Goal: Task Accomplishment & Management: Use online tool/utility

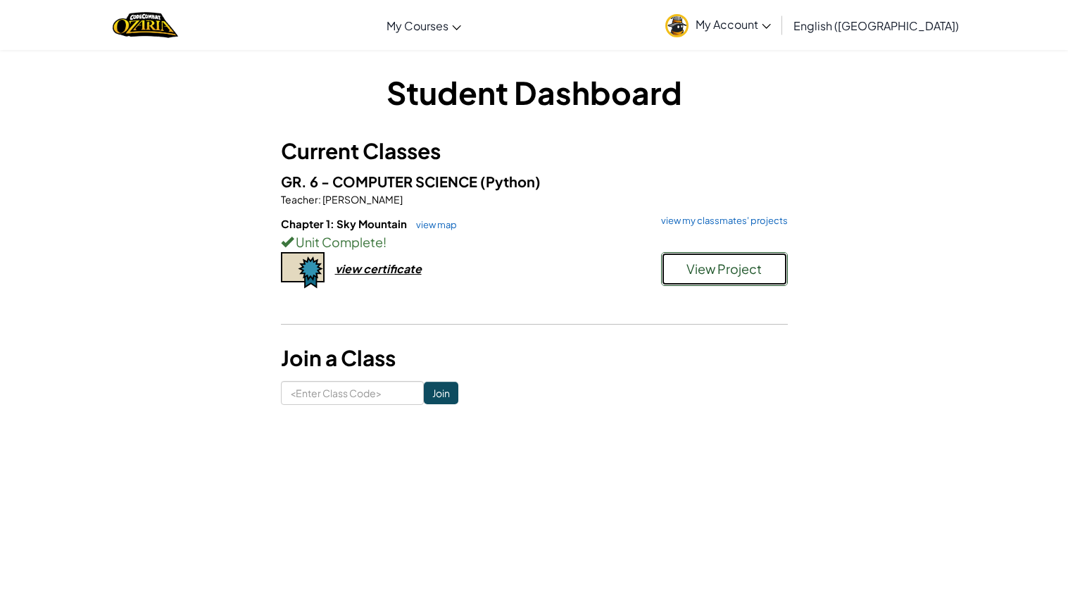
click at [750, 265] on span "View Project" at bounding box center [723, 268] width 75 height 16
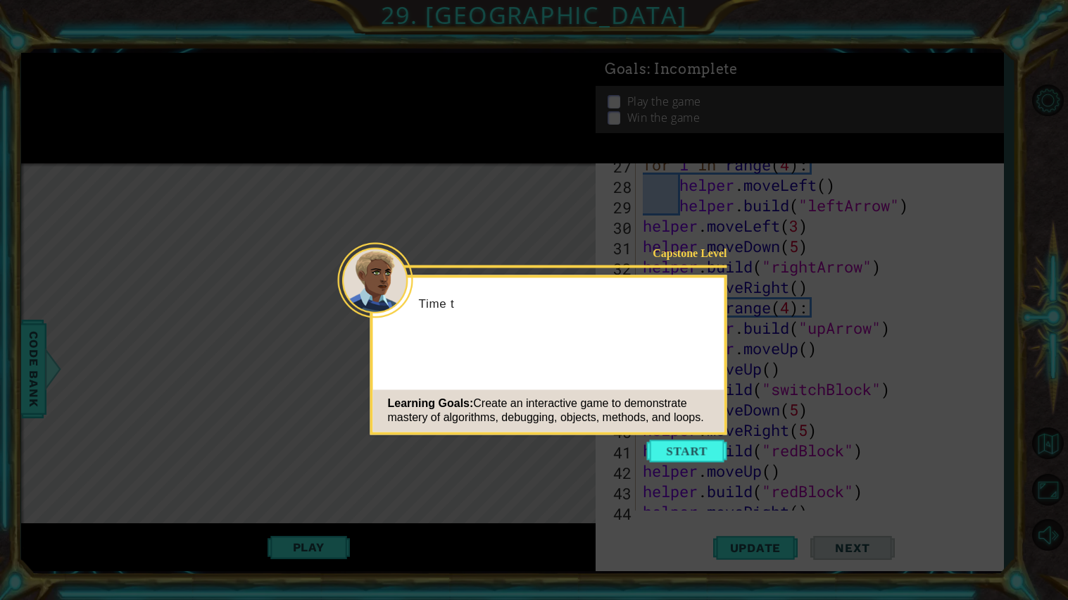
scroll to position [816, 0]
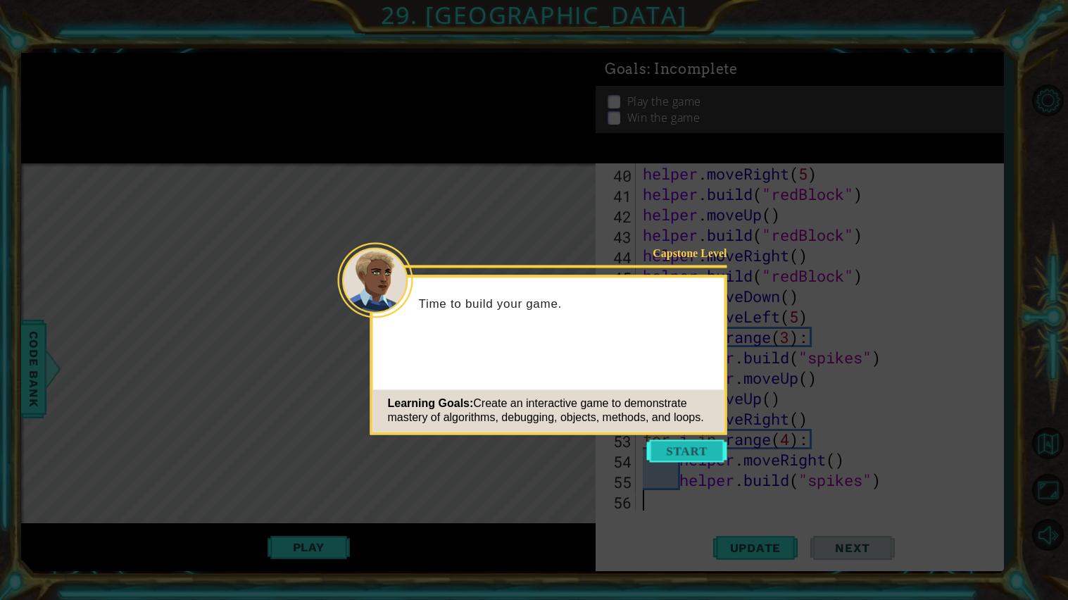
click at [672, 457] on button "Start" at bounding box center [687, 450] width 80 height 23
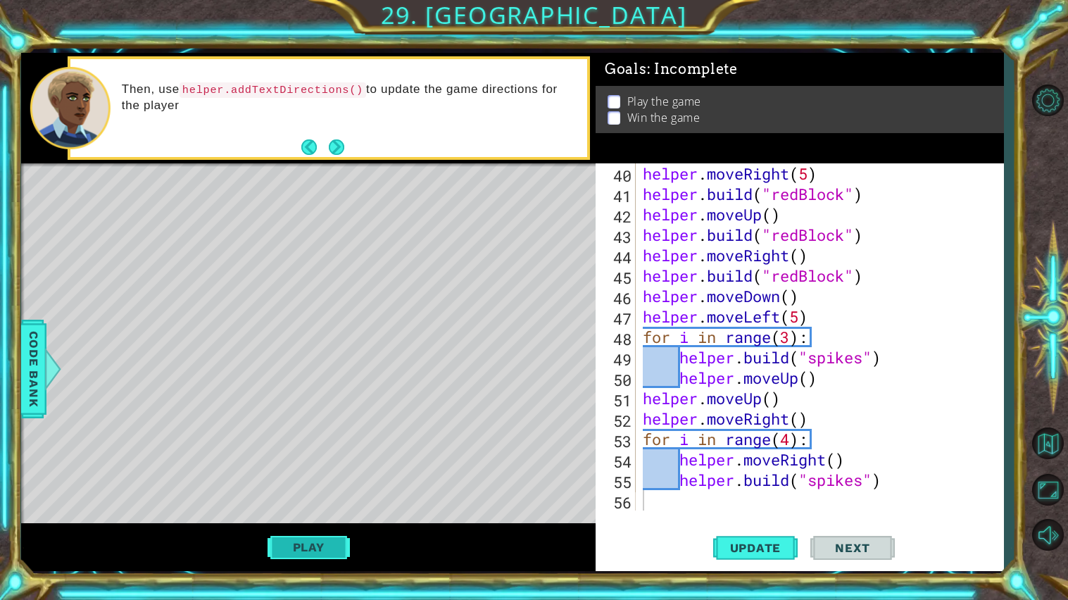
click at [317, 550] on button "Play" at bounding box center [308, 547] width 82 height 27
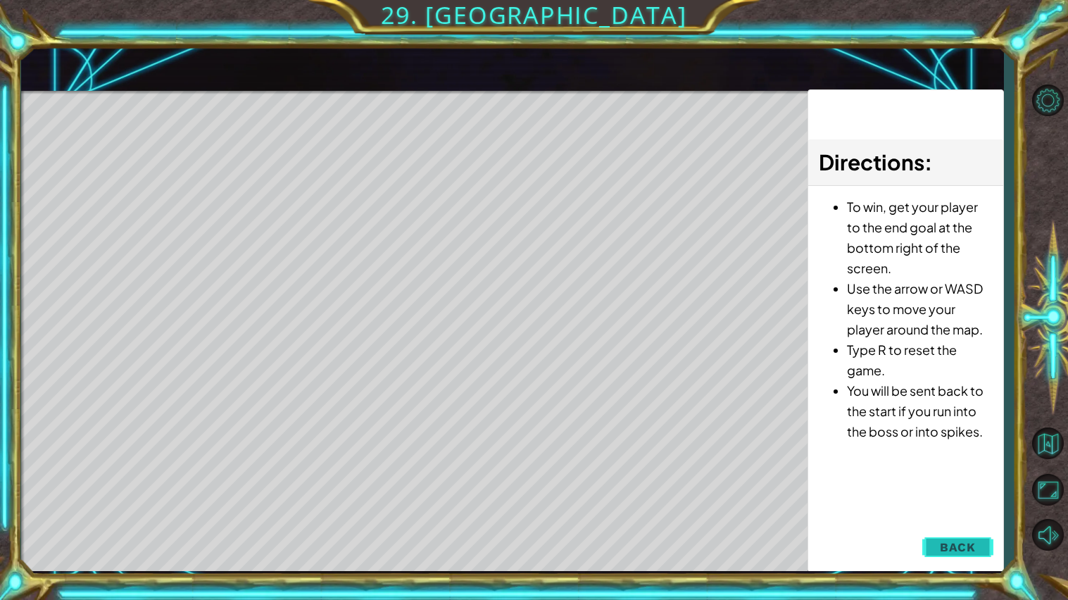
click at [972, 546] on span "Back" at bounding box center [958, 547] width 36 height 14
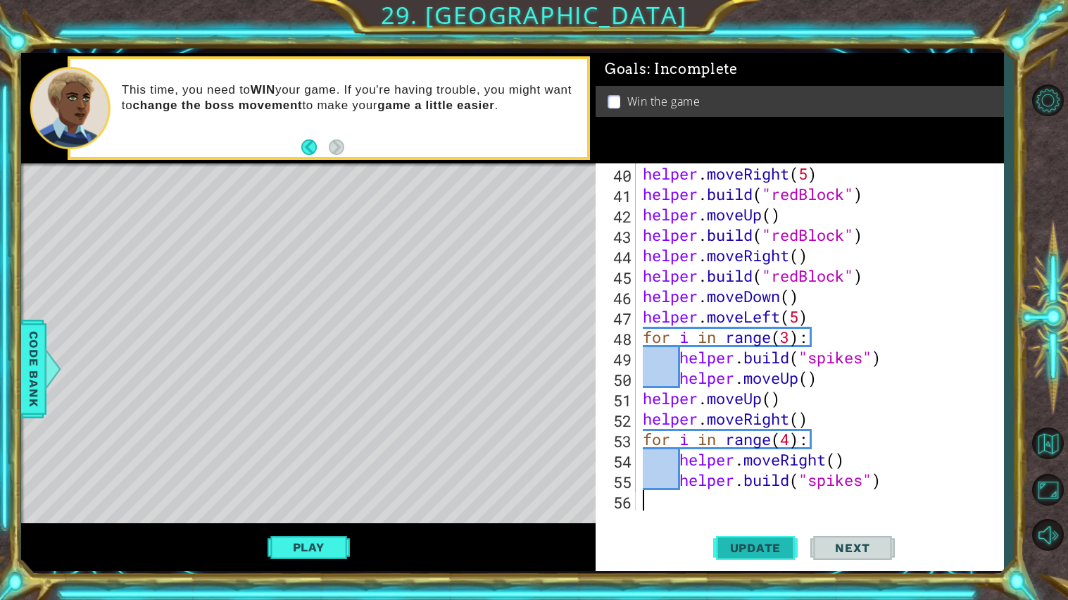
click at [745, 562] on button "Update" at bounding box center [755, 547] width 84 height 41
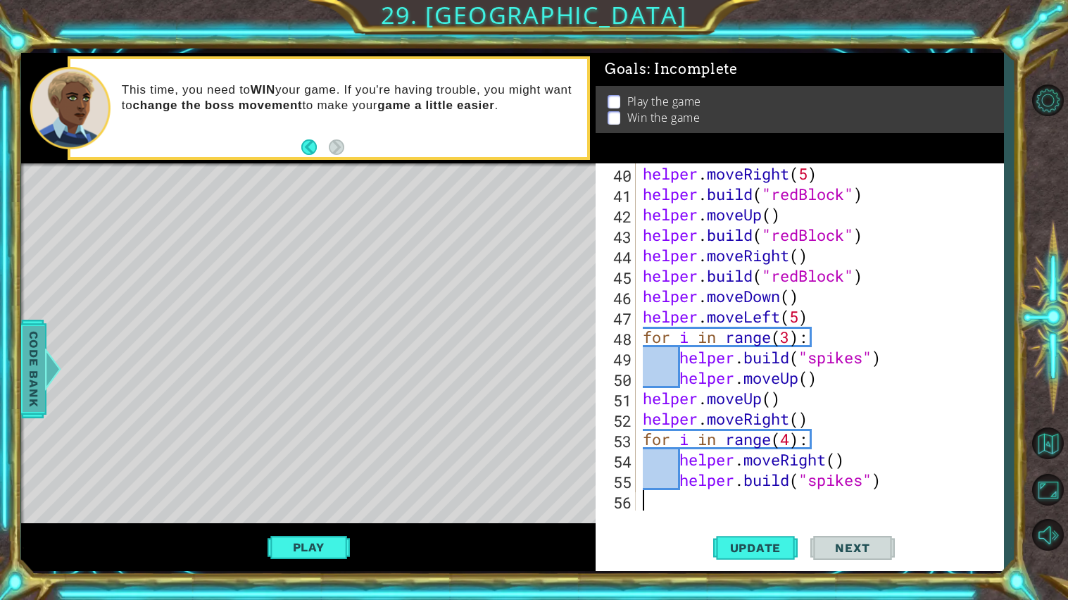
click at [29, 388] on span "Code Bank" at bounding box center [34, 368] width 23 height 86
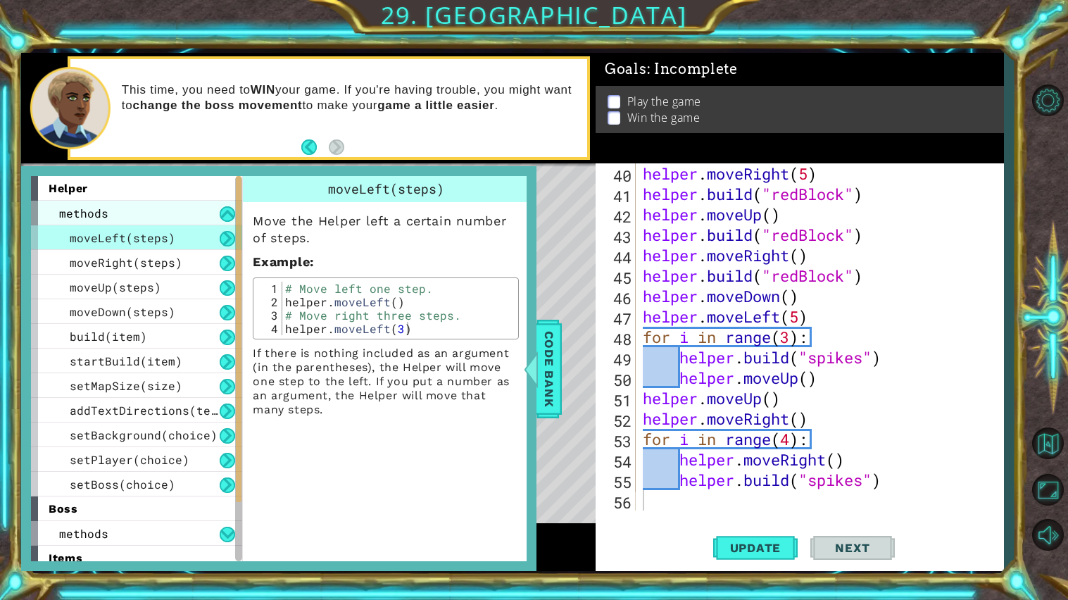
click at [168, 216] on div "methods" at bounding box center [136, 213] width 211 height 25
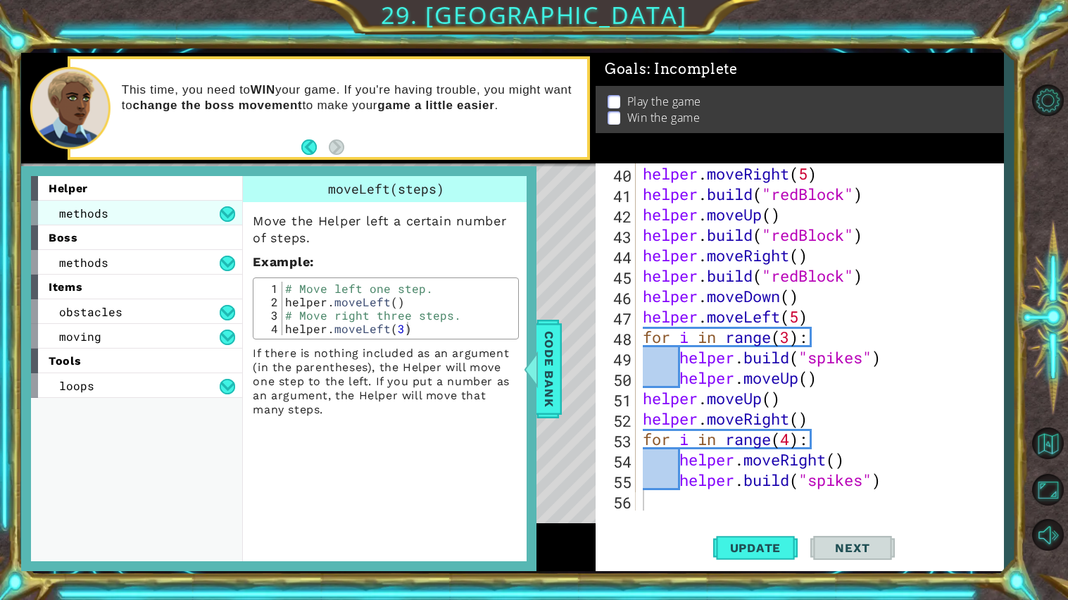
click at [168, 216] on div "methods" at bounding box center [136, 213] width 211 height 25
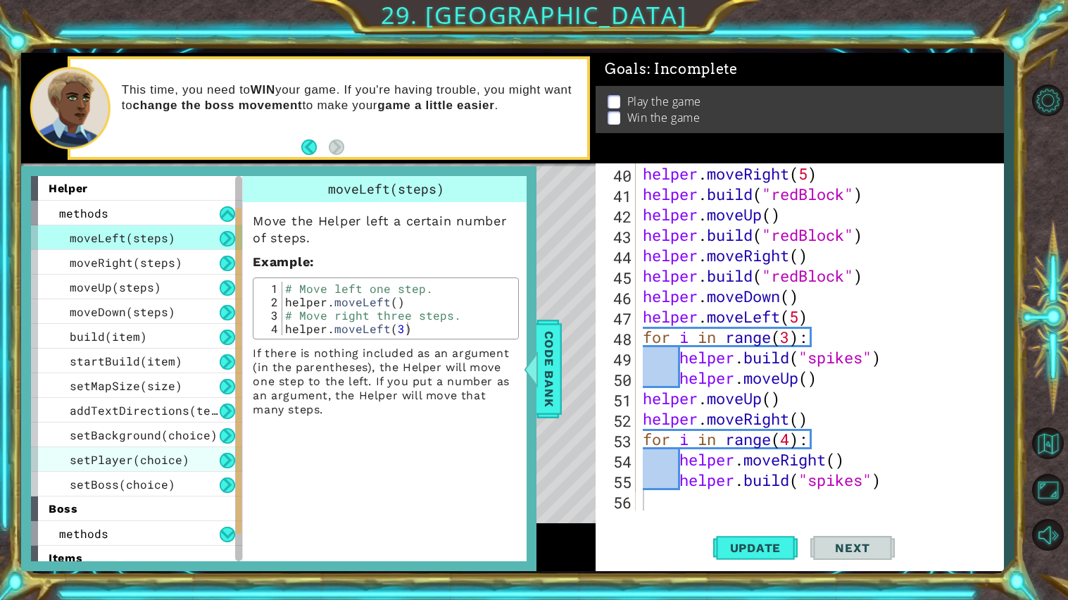
scroll to position [106, 0]
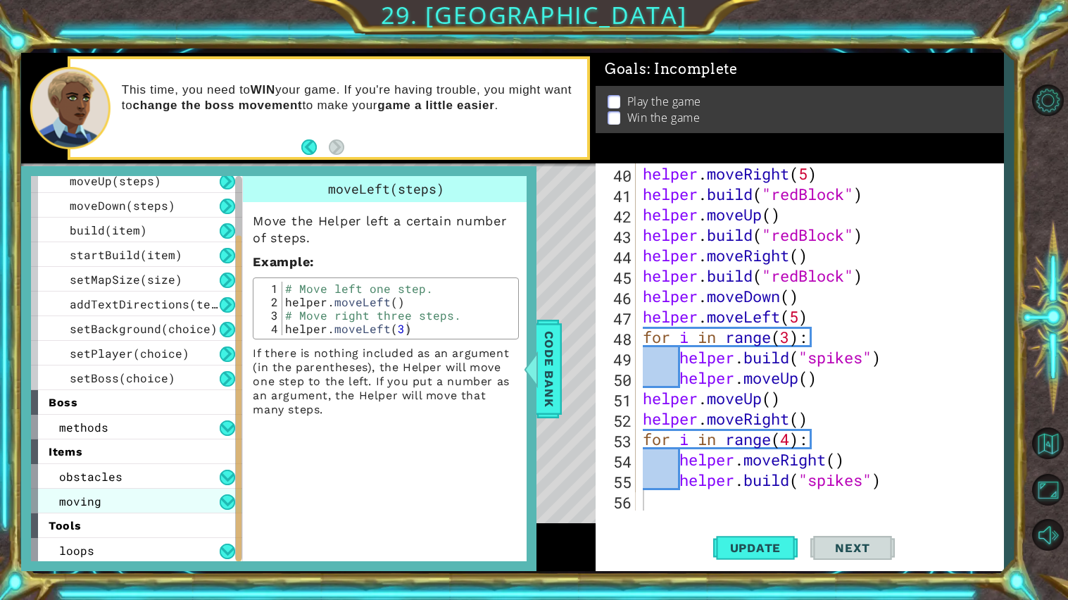
click at [192, 506] on div "moving" at bounding box center [136, 501] width 211 height 25
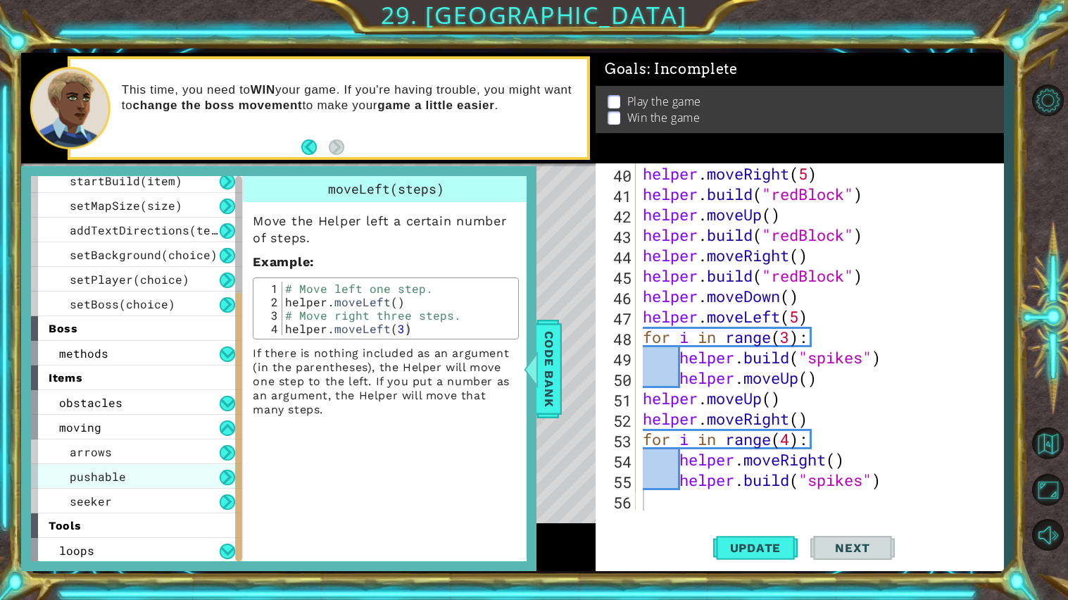
click at [183, 469] on div "pushable" at bounding box center [136, 476] width 211 height 25
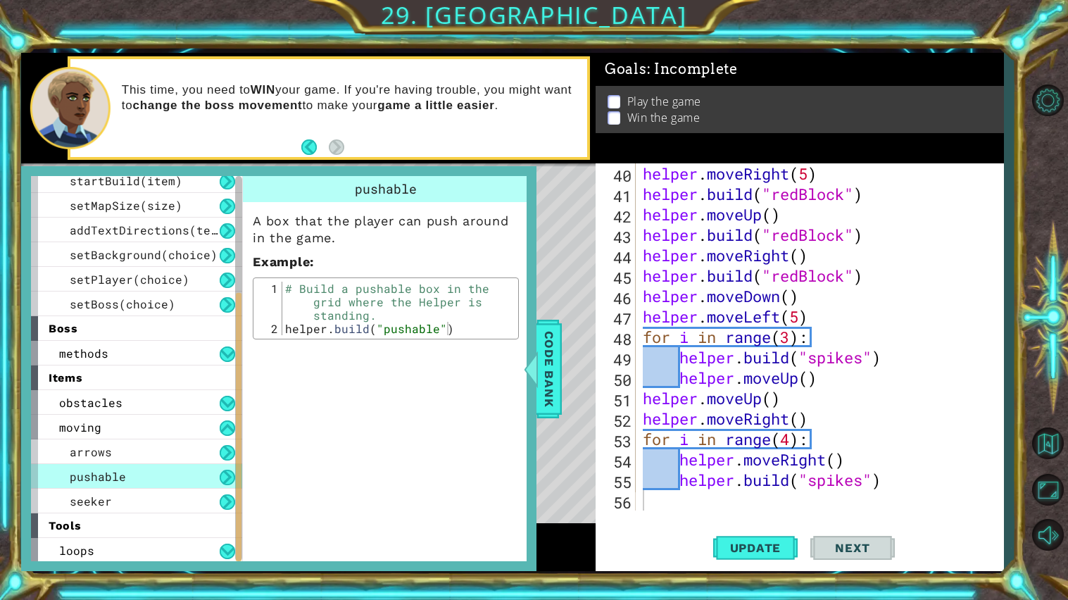
click at [186, 470] on div "pushable" at bounding box center [136, 476] width 211 height 25
click at [198, 505] on div "seeker" at bounding box center [136, 501] width 211 height 25
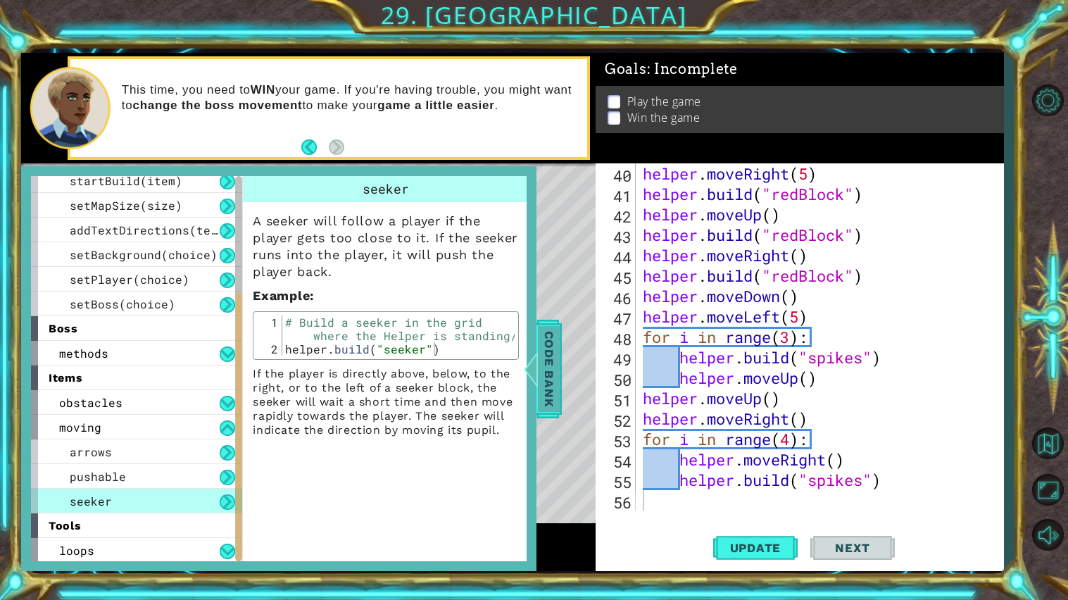
click at [543, 356] on span "Code Bank" at bounding box center [549, 368] width 23 height 86
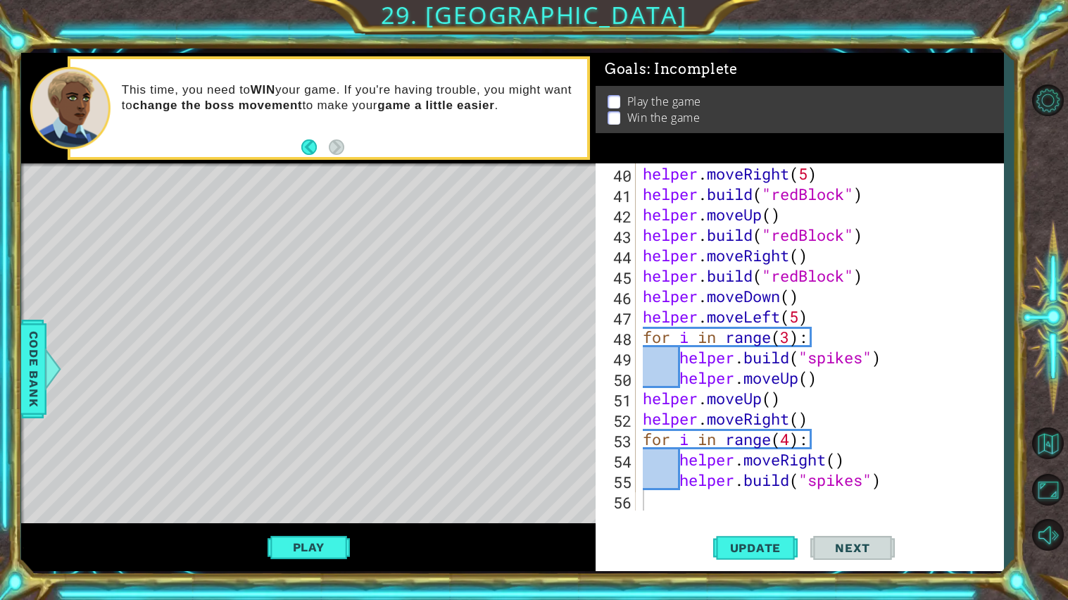
click at [721, 503] on div "helper . moveRight ( 5 ) helper . build ( "redBlock" ) helper . moveUp ( ) help…" at bounding box center [823, 357] width 367 height 388
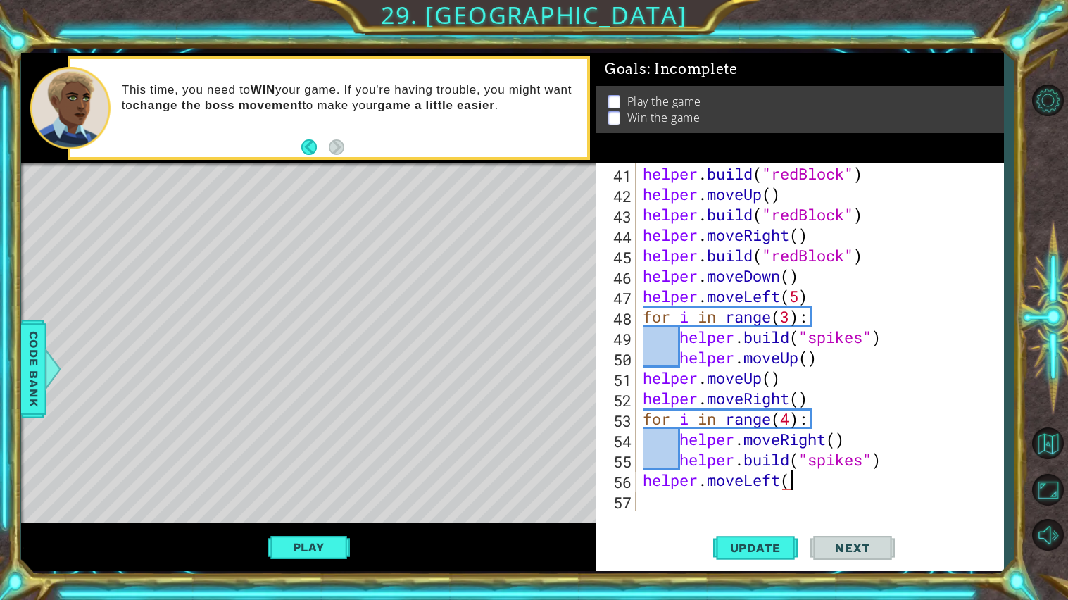
scroll to position [0, 6]
type textarea "helper.moveLeft(4)"
click at [750, 541] on span "Update" at bounding box center [756, 548] width 80 height 14
click at [738, 500] on div "helper . build ( "redBlock" ) helper . moveUp ( ) helper . build ( "redBlock" )…" at bounding box center [823, 357] width 367 height 388
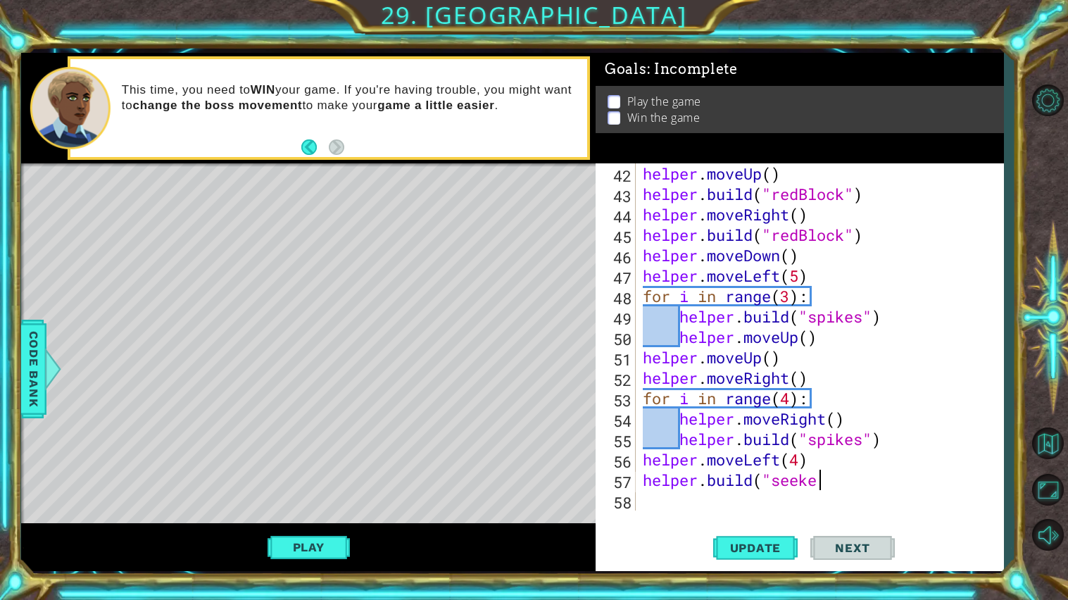
scroll to position [0, 8]
type textarea "[DOMAIN_NAME]("seeker")"
click at [735, 531] on button "Update" at bounding box center [755, 547] width 84 height 41
click at [694, 507] on div "helper . moveUp ( ) helper . build ( "redBlock" ) helper . moveRight ( ) helper…" at bounding box center [823, 357] width 367 height 388
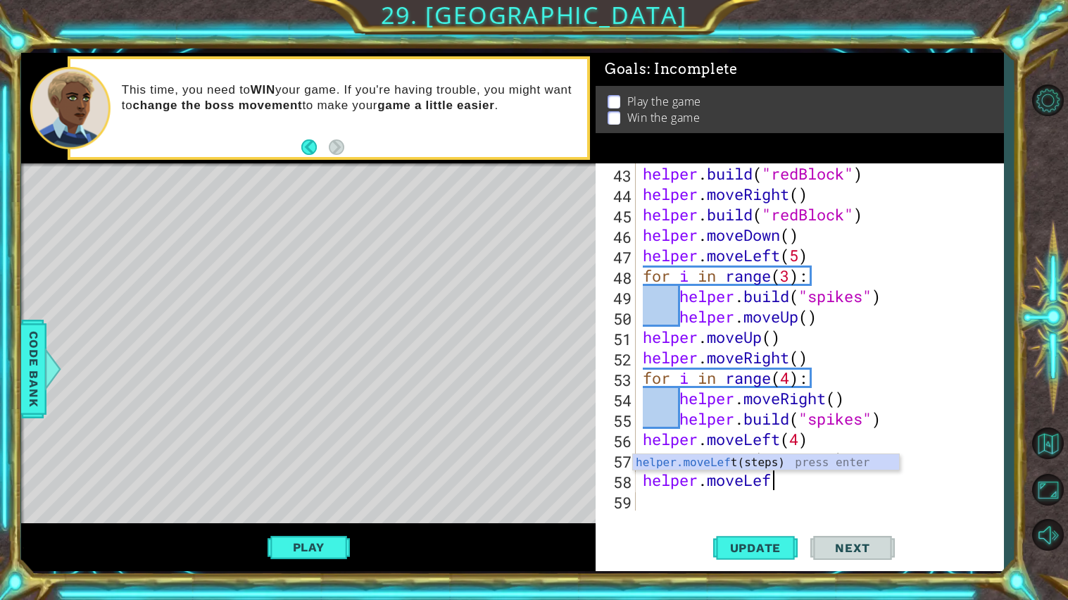
scroll to position [0, 5]
type textarea "helper.moveLeft()"
click at [676, 507] on div "helper . build ( "redBlock" ) helper . moveRight ( ) helper . build ( "redBlock…" at bounding box center [823, 357] width 367 height 388
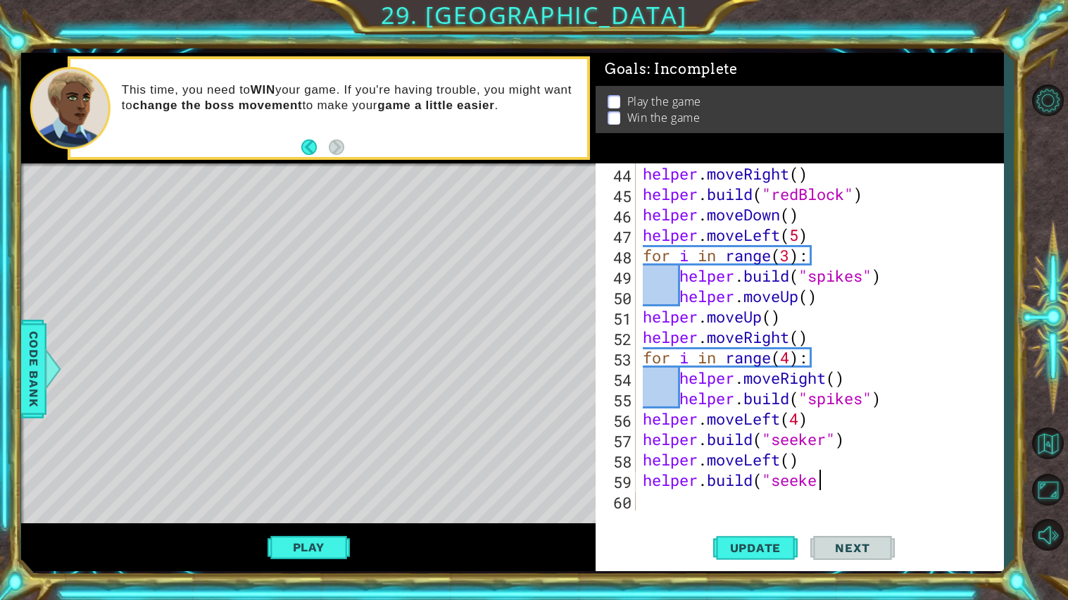
scroll to position [0, 8]
type textarea "[DOMAIN_NAME]("seeker")"
click at [672, 508] on div "helper . moveRight ( ) helper . build ( "redBlock" ) helper . moveDown ( ) help…" at bounding box center [823, 357] width 367 height 388
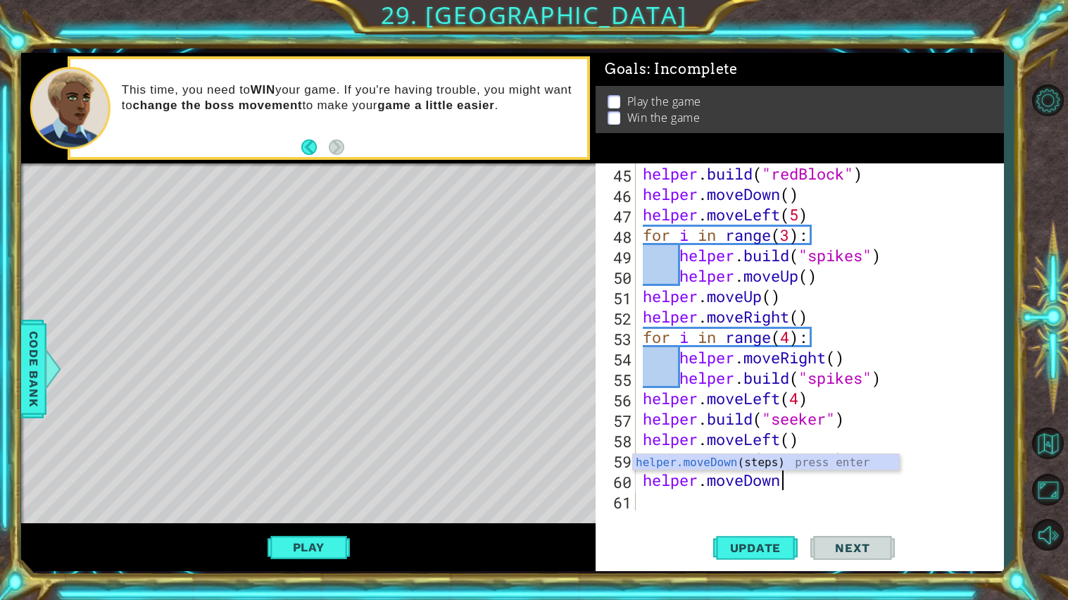
scroll to position [0, 5]
type textarea "helper.moveDown()"
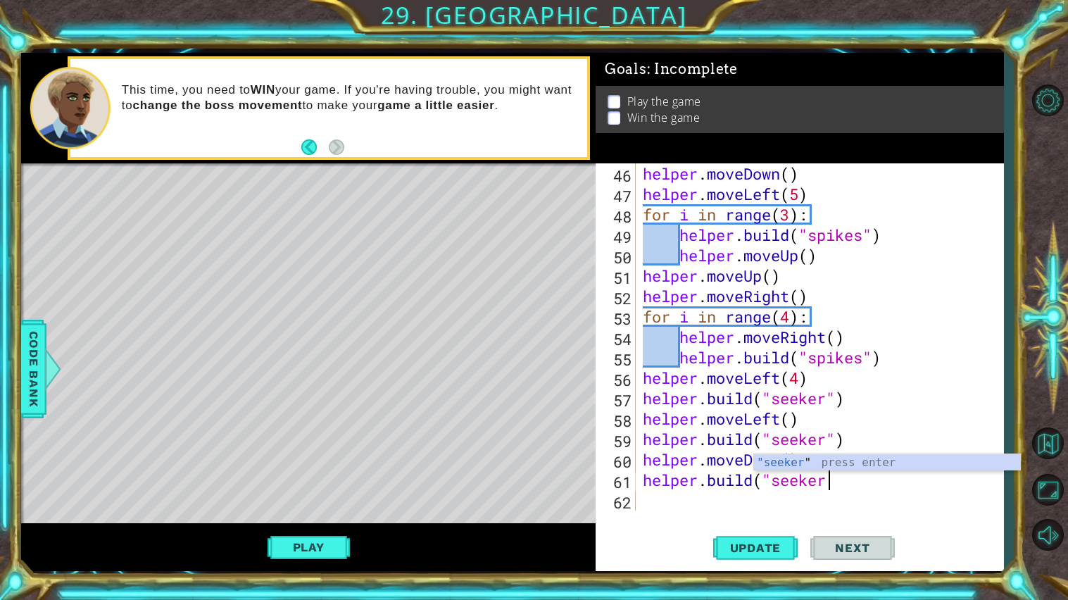
scroll to position [0, 8]
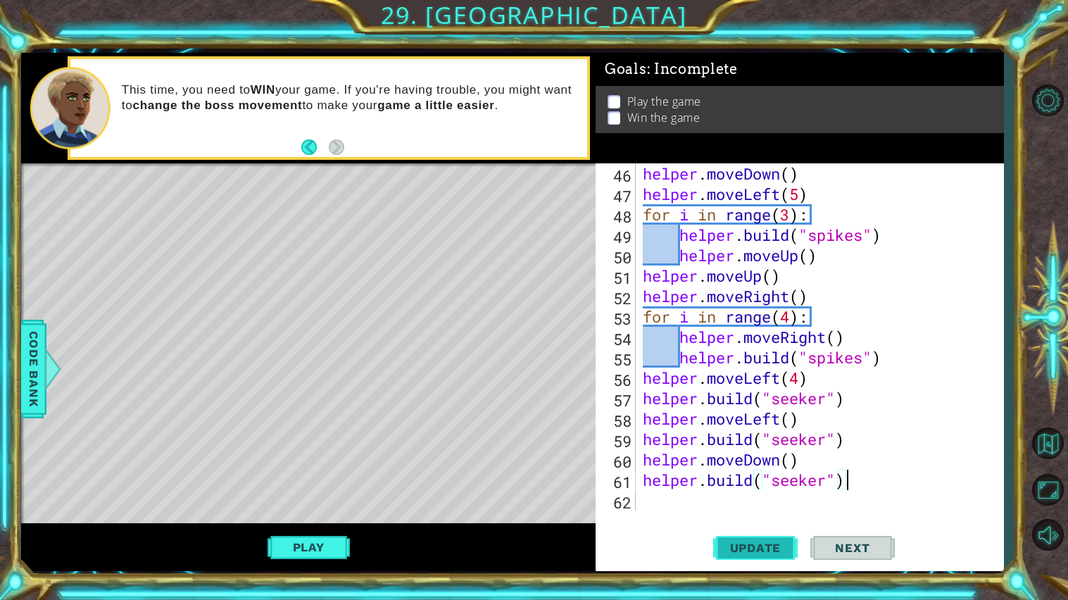
click at [735, 547] on span "Update" at bounding box center [756, 548] width 80 height 14
click at [313, 545] on button "Play" at bounding box center [308, 547] width 82 height 27
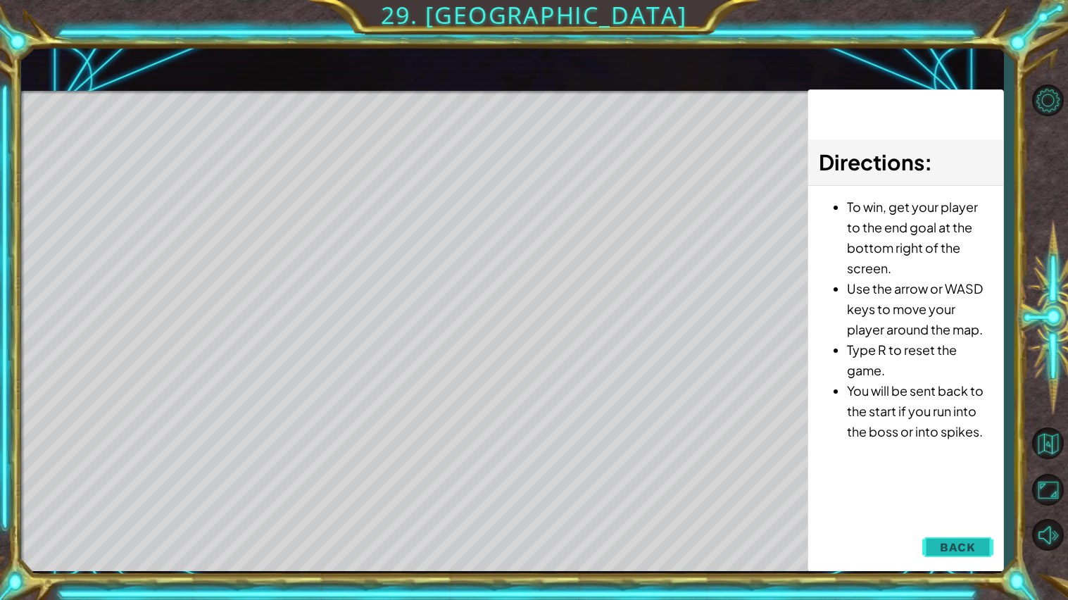
click at [935, 550] on button "Back" at bounding box center [957, 547] width 71 height 28
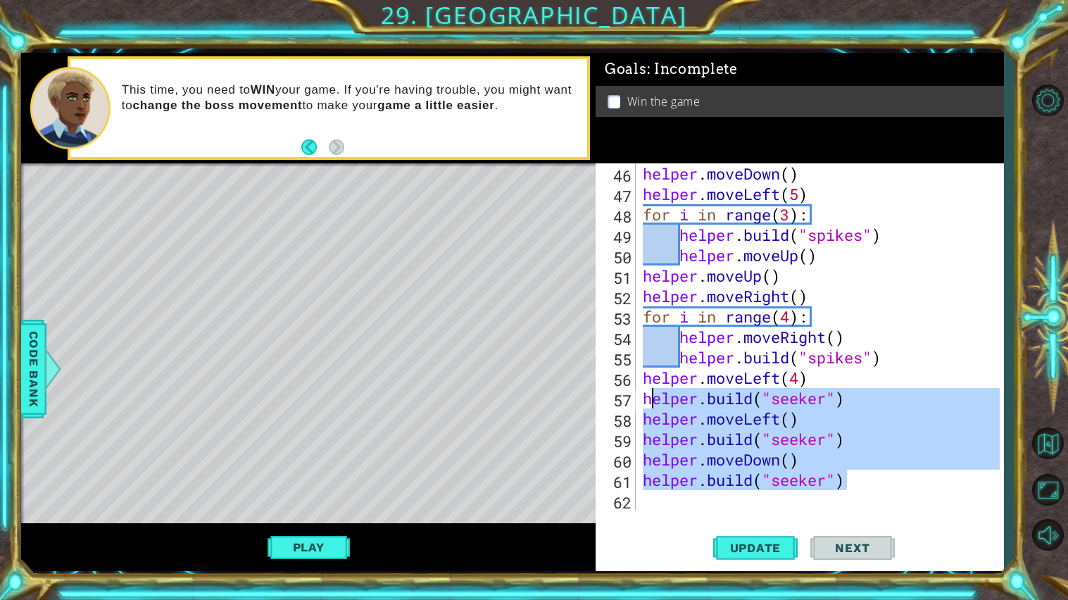
drag, startPoint x: 888, startPoint y: 489, endPoint x: 648, endPoint y: 401, distance: 255.6
click at [648, 401] on div "helper . moveDown ( ) helper . moveLeft ( 5 ) for i in range ( 3 ) : helper . b…" at bounding box center [823, 357] width 367 height 388
type textarea "h"
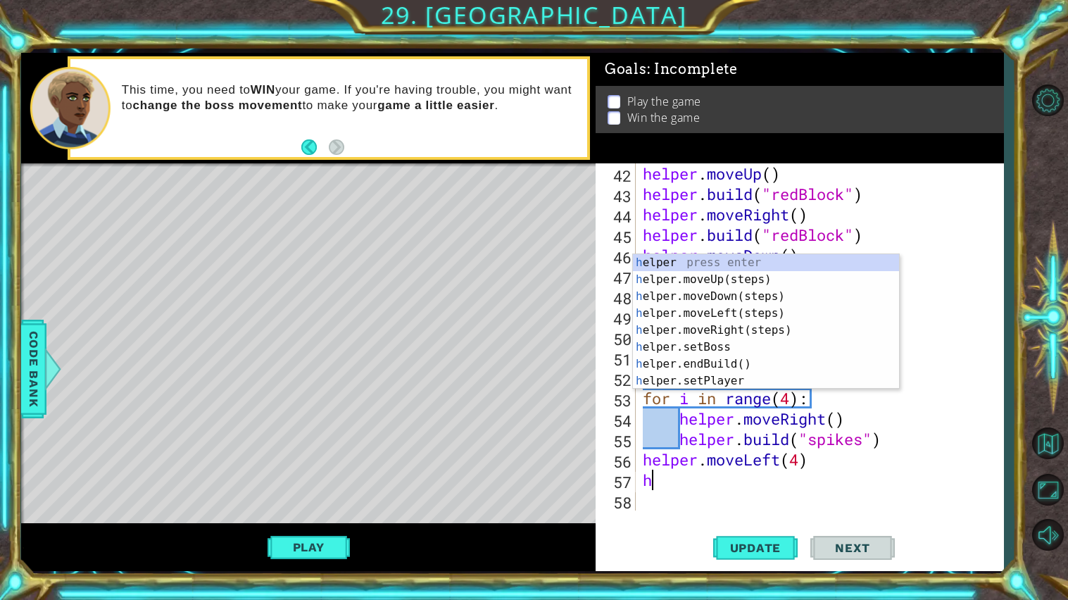
scroll to position [857, 0]
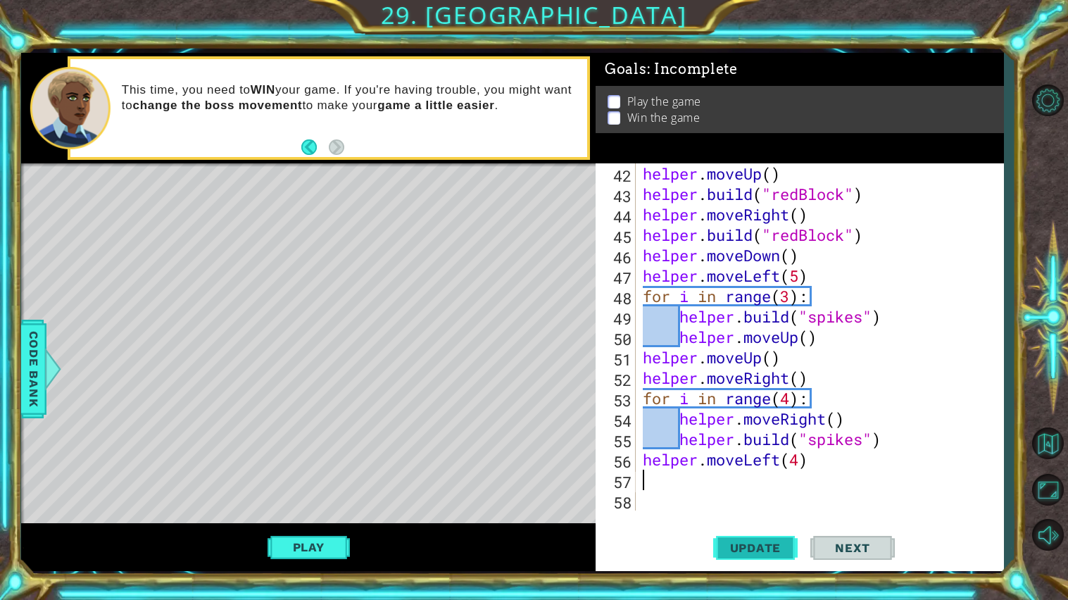
click at [726, 542] on span "Update" at bounding box center [756, 548] width 80 height 14
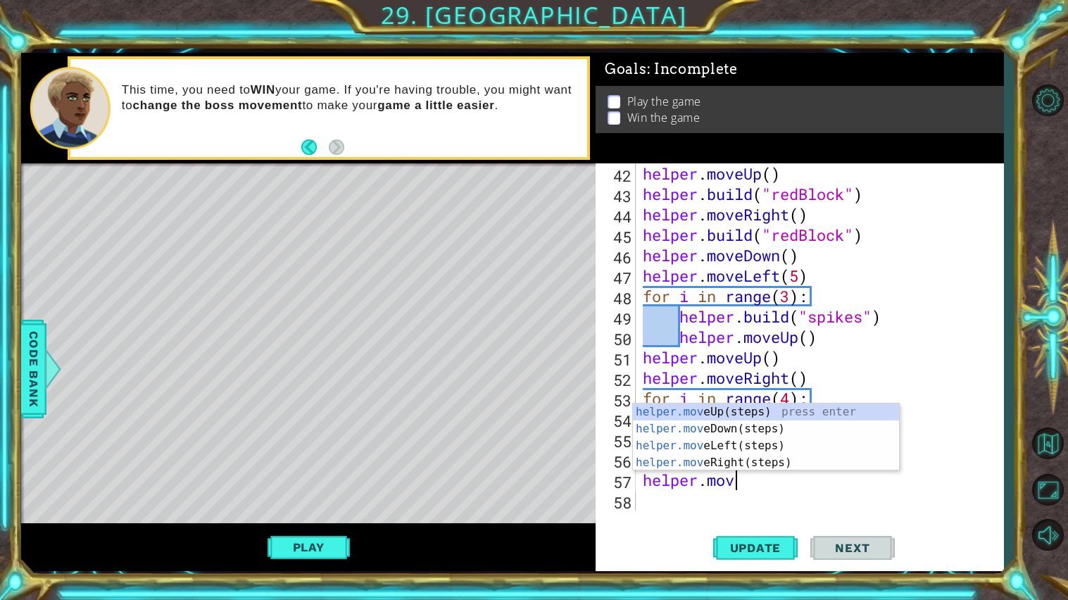
scroll to position [0, 4]
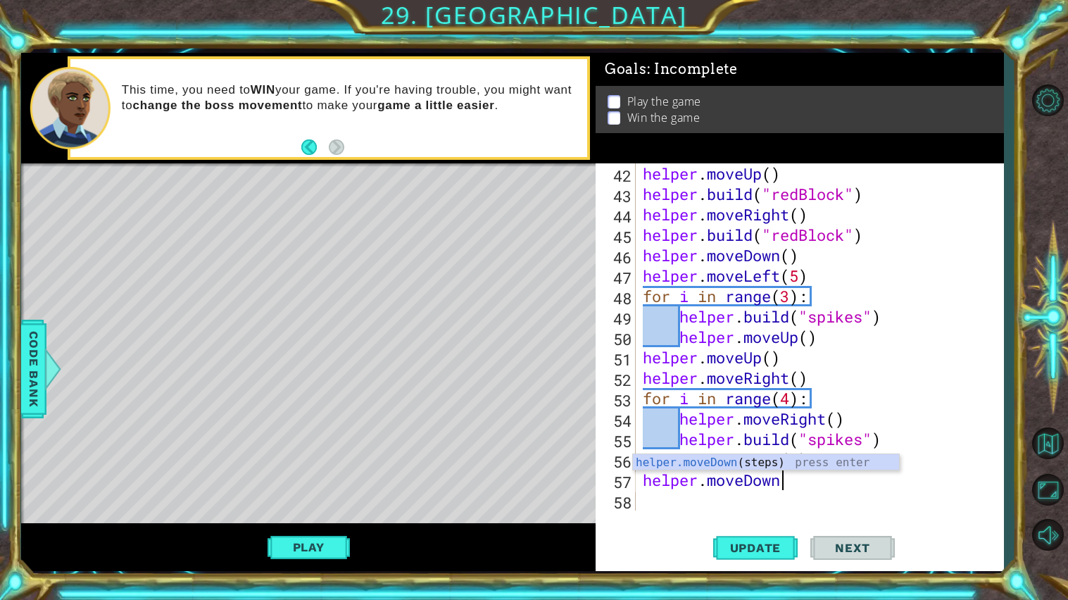
type textarea "helper.moveDown()"
click at [724, 498] on div "helper . moveUp ( ) helper . build ( "redBlock" ) helper . moveRight ( ) helper…" at bounding box center [823, 357] width 367 height 388
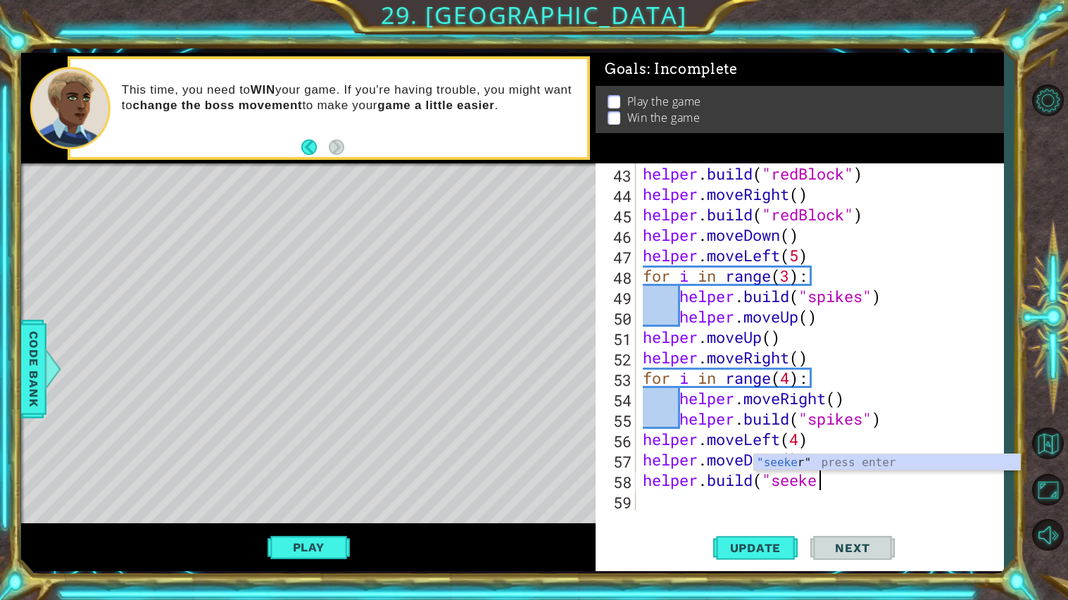
scroll to position [0, 8]
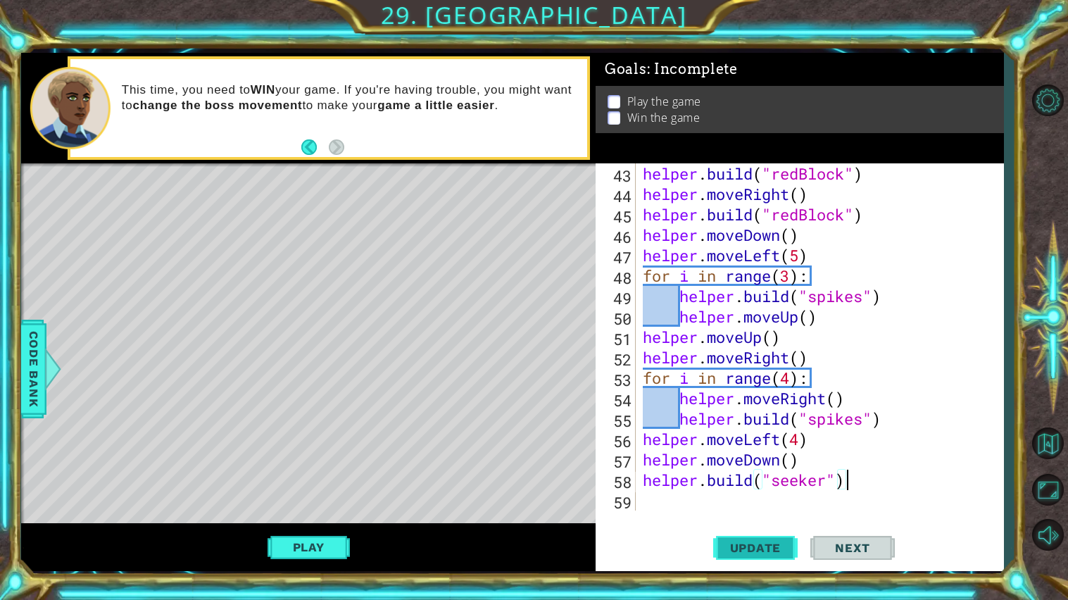
type textarea "[DOMAIN_NAME]("seeker")"
click at [721, 541] on span "Update" at bounding box center [756, 548] width 80 height 14
click at [331, 552] on button "Play" at bounding box center [308, 547] width 82 height 27
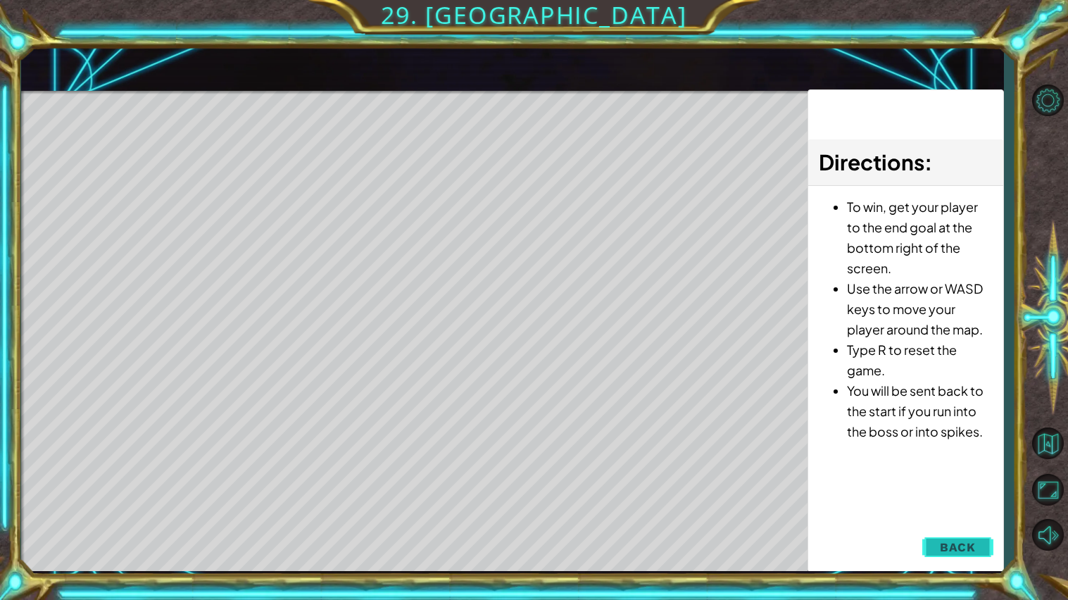
click at [969, 551] on span "Back" at bounding box center [958, 547] width 36 height 14
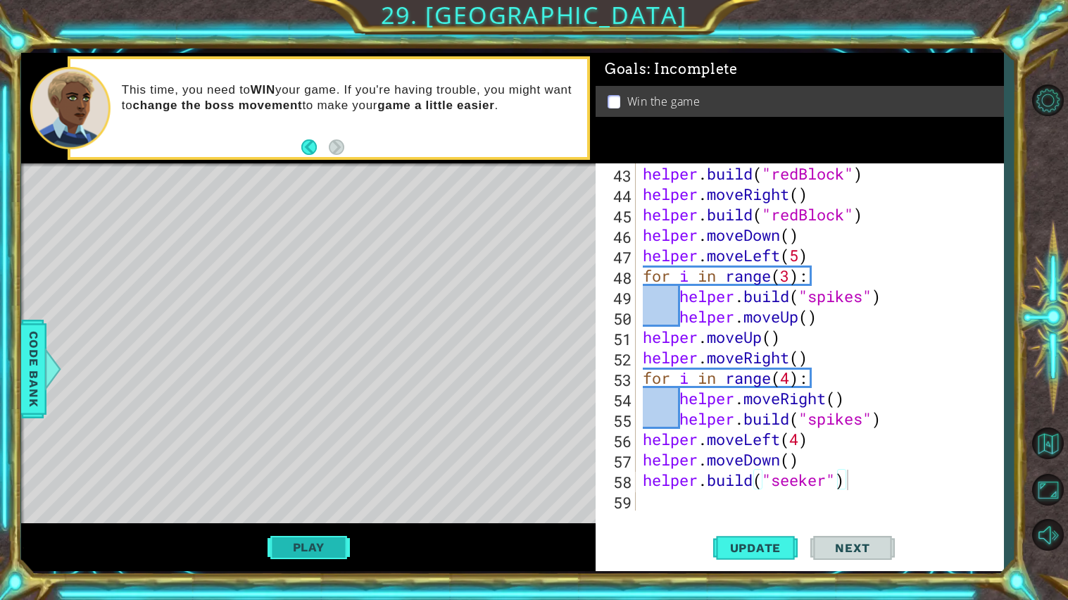
click at [310, 536] on button "Play" at bounding box center [308, 547] width 82 height 27
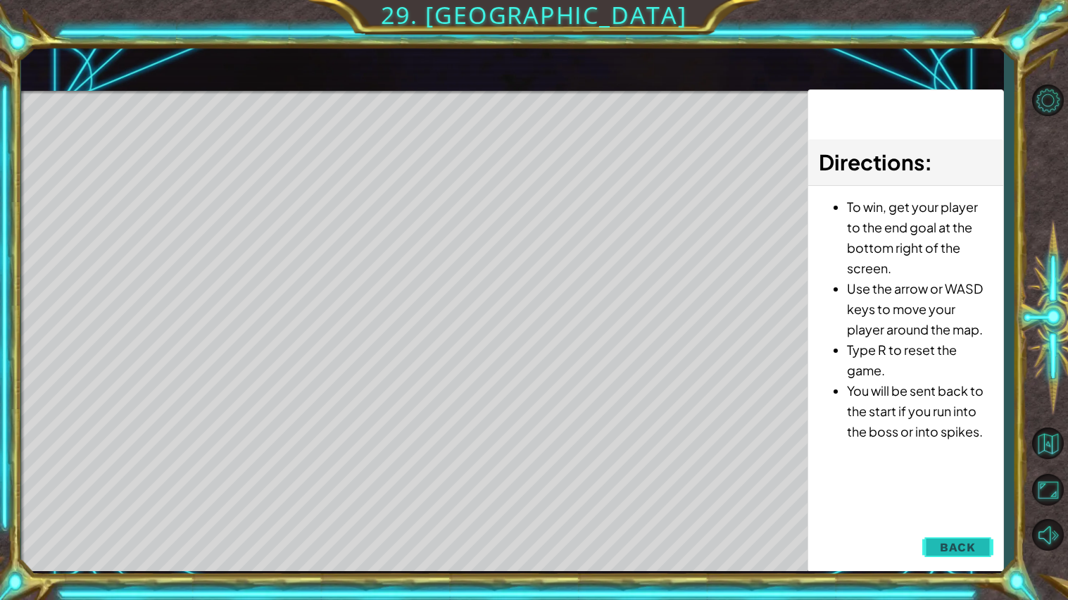
click at [953, 550] on span "Back" at bounding box center [958, 547] width 36 height 14
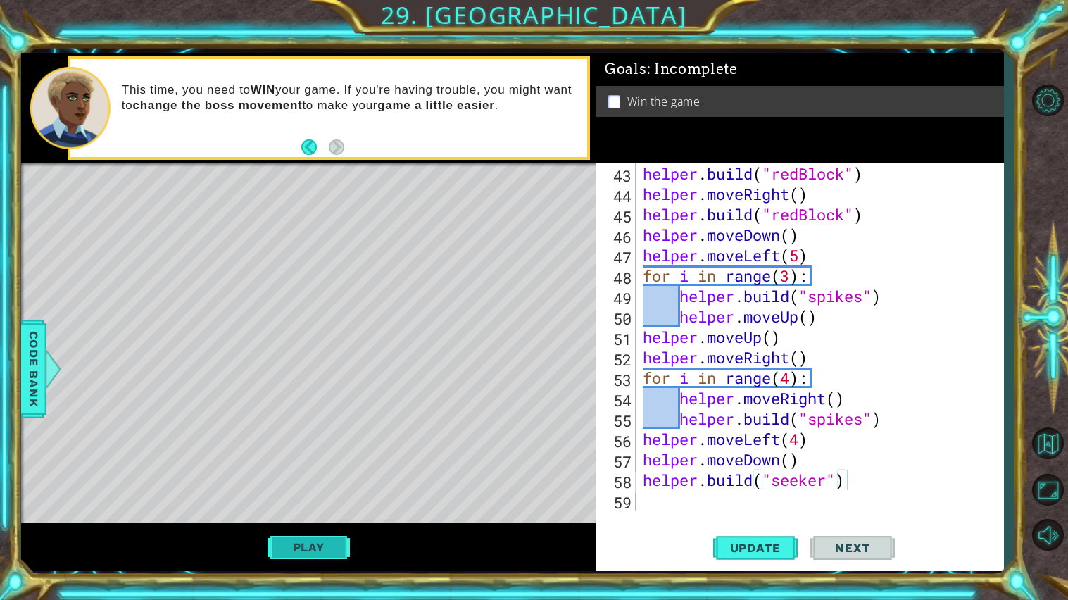
click at [320, 535] on button "Play" at bounding box center [308, 547] width 82 height 27
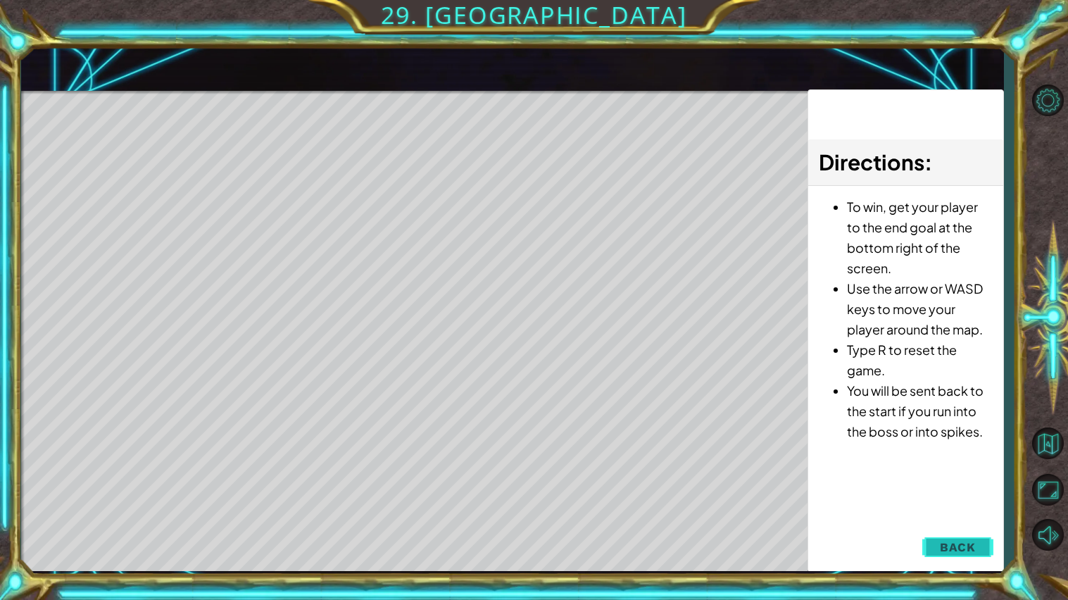
click at [926, 548] on button "Back" at bounding box center [957, 547] width 71 height 28
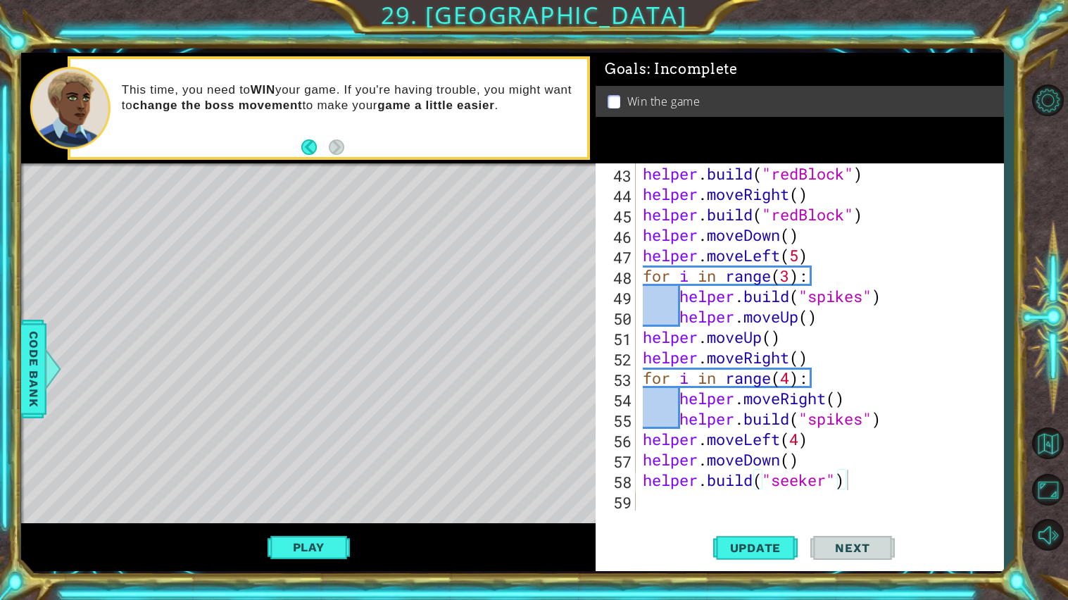
click at [836, 494] on div "helper . build ( "redBlock" ) helper . moveRight ( ) helper . build ( "redBlock…" at bounding box center [823, 357] width 367 height 388
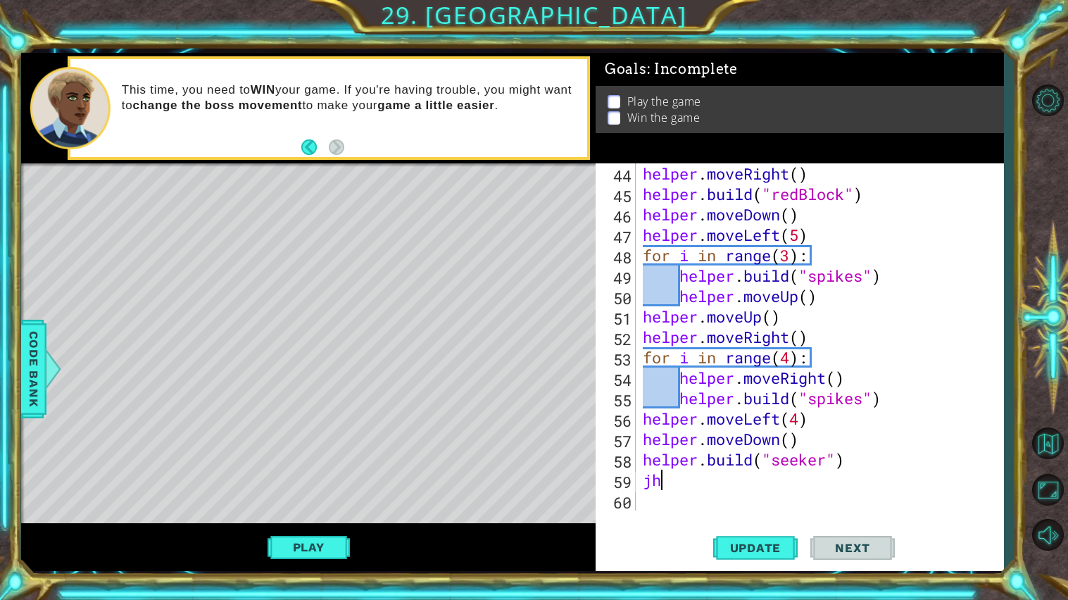
type textarea "j"
type textarea "h"
click at [777, 556] on button "Update" at bounding box center [755, 547] width 84 height 41
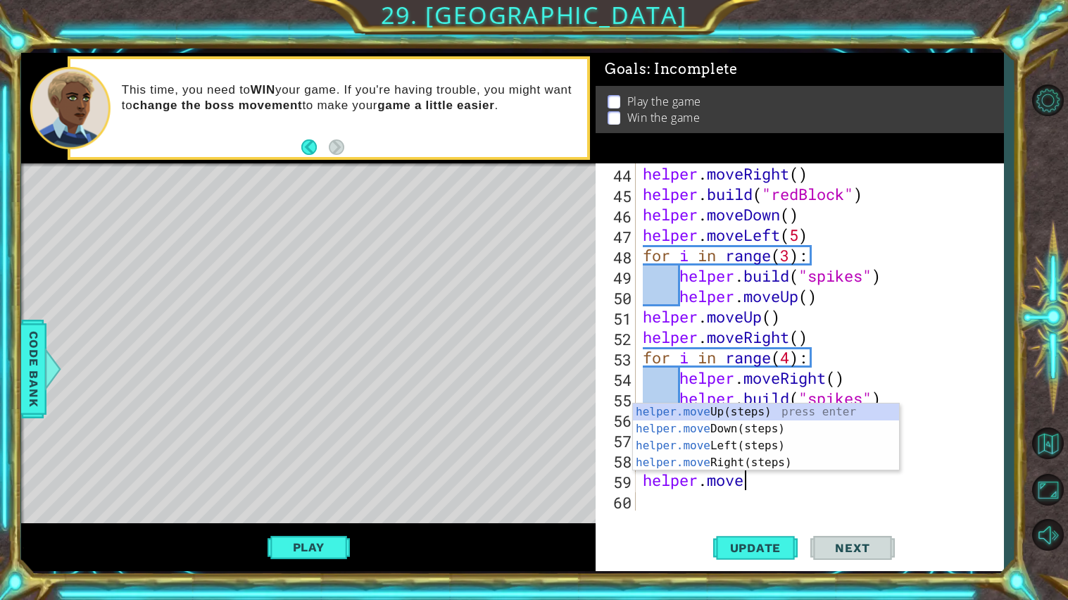
scroll to position [0, 4]
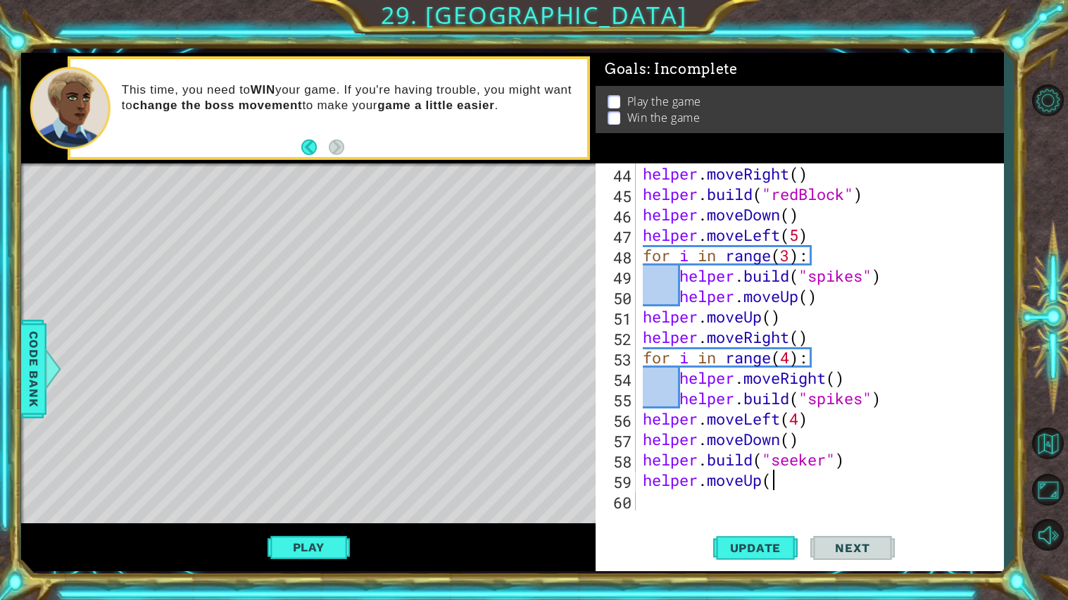
type textarea "helper.moveUp()"
click at [712, 505] on div "helper . moveRight ( ) helper . build ( "redBlock" ) helper . moveDown ( ) help…" at bounding box center [823, 357] width 367 height 388
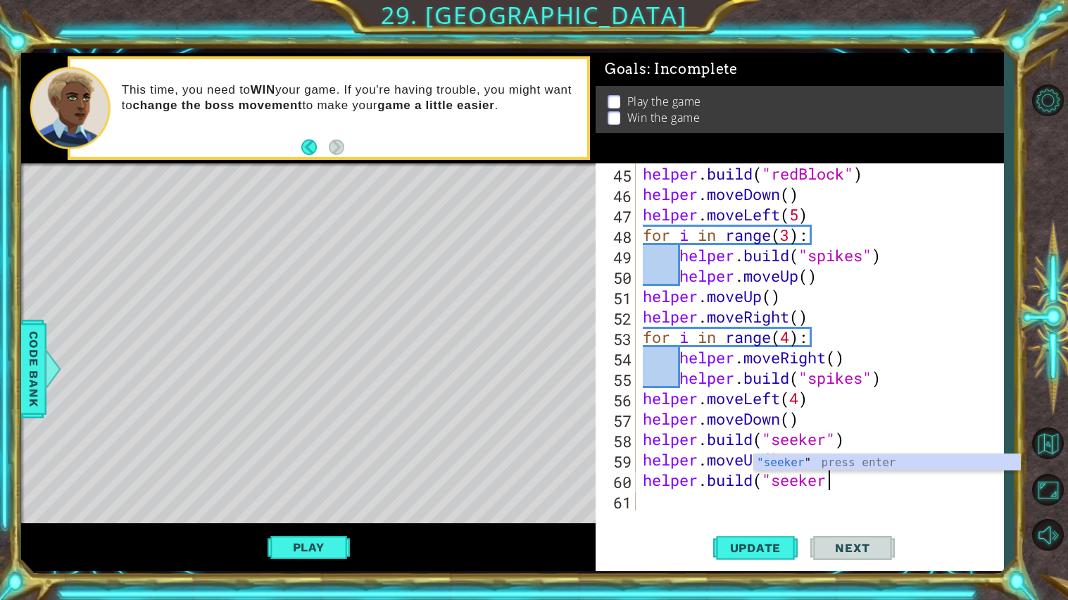
scroll to position [0, 8]
type textarea "[DOMAIN_NAME]("seeker")"
click at [687, 509] on div "helper . build ( "redBlock" ) helper . moveDown ( ) helper . moveLeft ( 5 ) for…" at bounding box center [823, 357] width 367 height 388
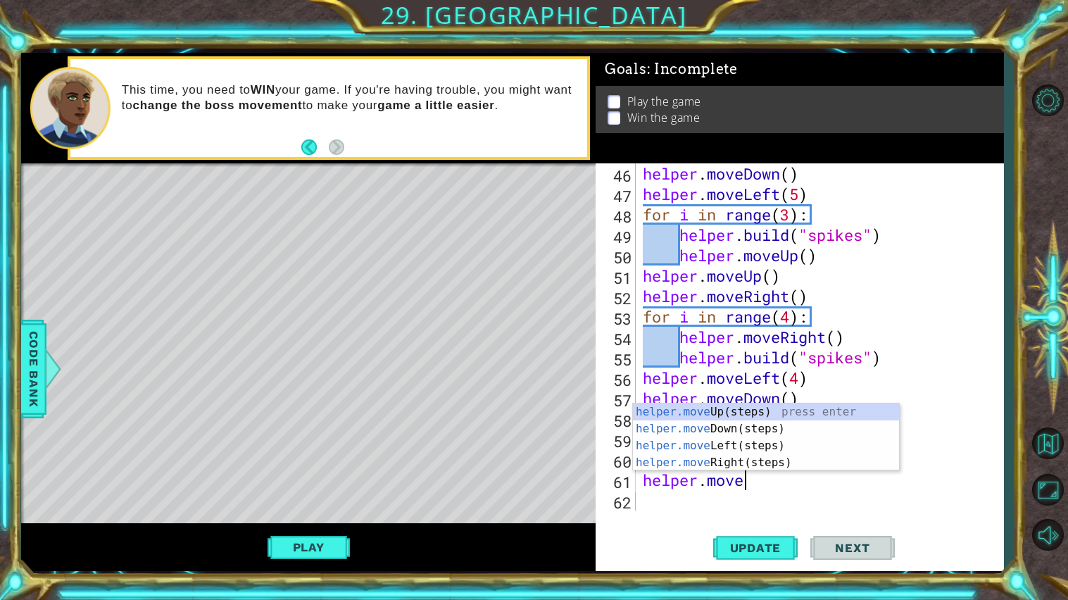
scroll to position [0, 4]
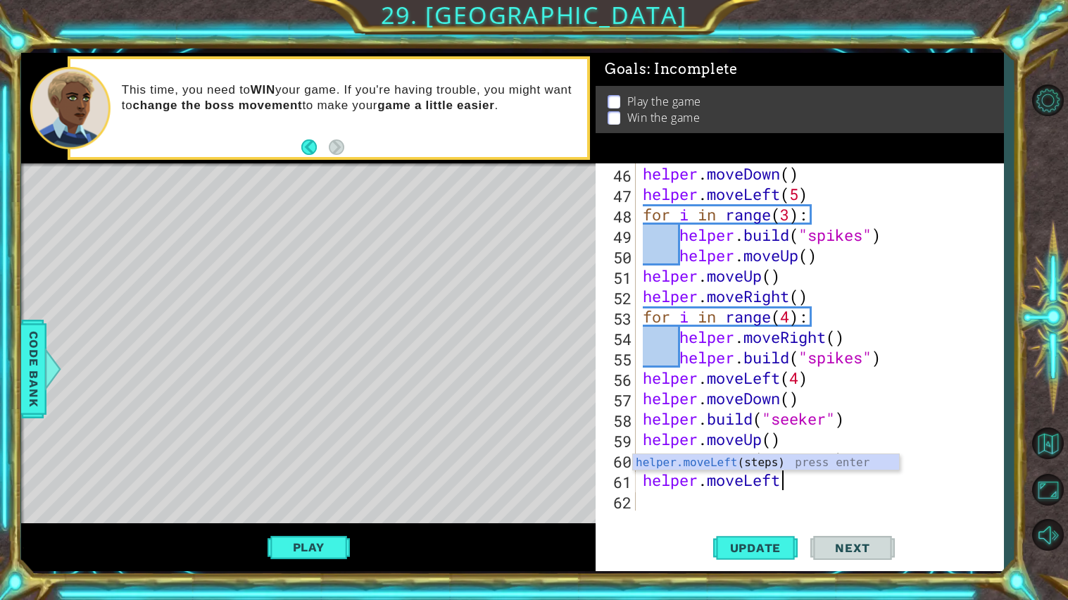
type textarea "helper.moveLeft()"
click at [675, 508] on div "helper . moveDown ( ) helper . moveLeft ( 5 ) for i in range ( 3 ) : helper . b…" at bounding box center [823, 357] width 367 height 388
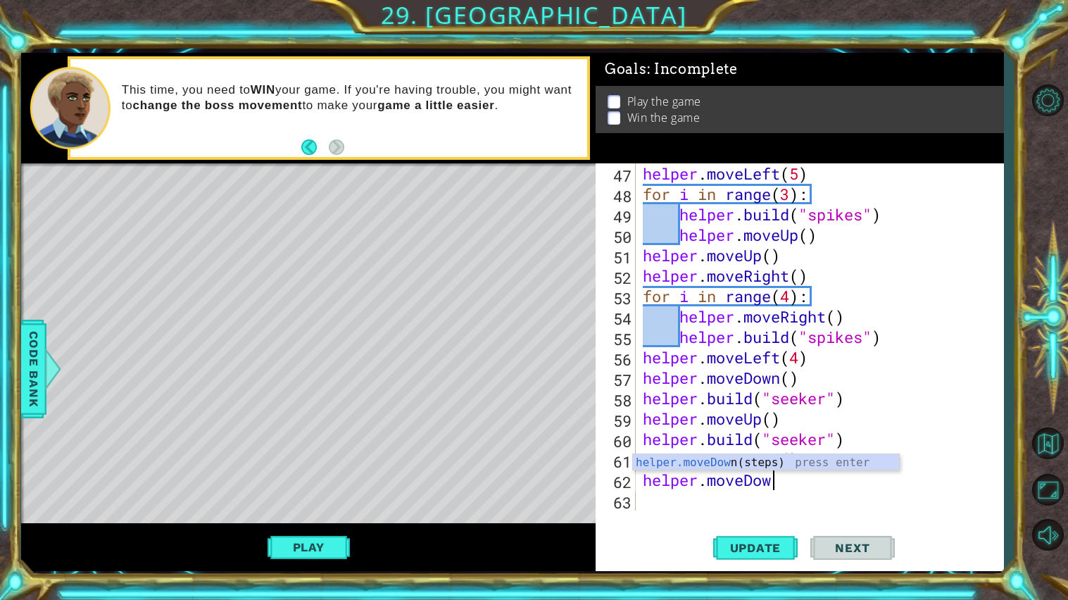
scroll to position [0, 5]
type textarea "helper.moveDown()"
click at [662, 509] on div "helper . moveLeft ( 5 ) for i in range ( 3 ) : helper . build ( "spikes" ) help…" at bounding box center [823, 357] width 367 height 388
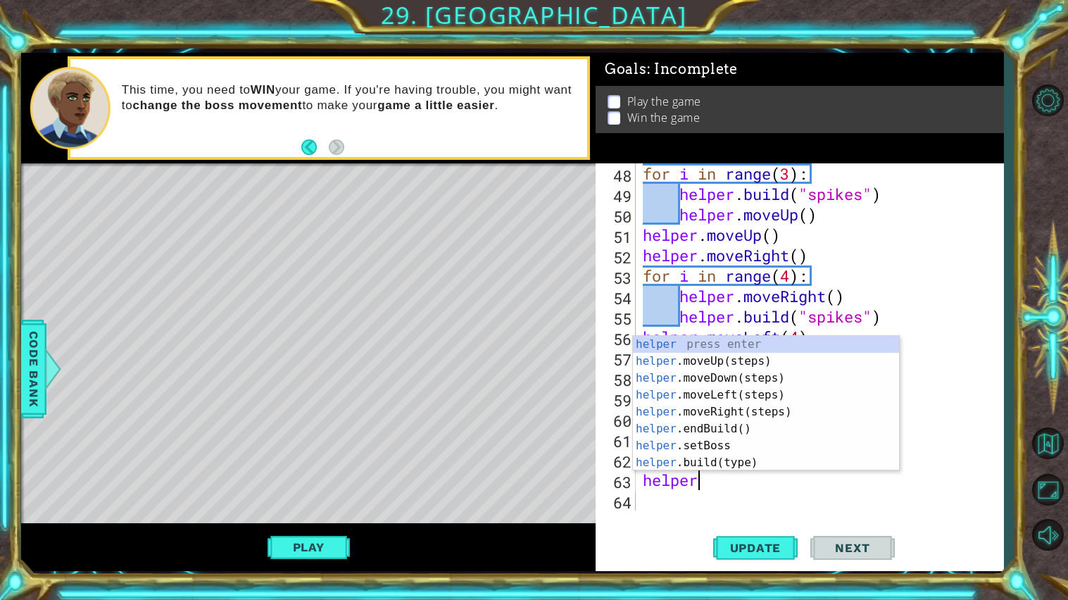
scroll to position [0, 0]
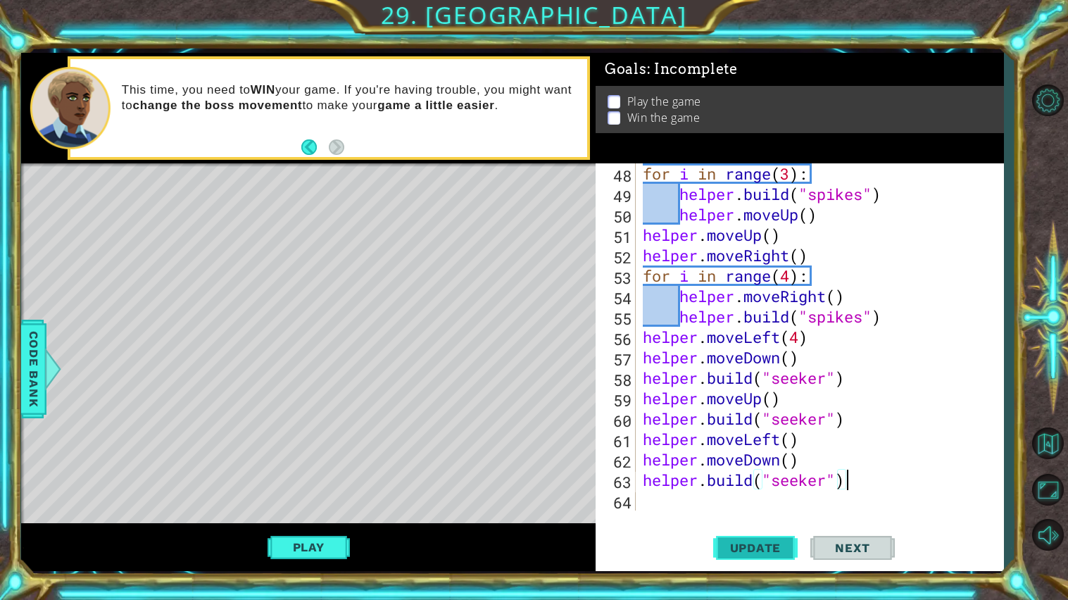
type textarea "[DOMAIN_NAME]("seeker")"
click at [745, 537] on button "Update" at bounding box center [755, 547] width 84 height 41
click at [750, 543] on span "Update" at bounding box center [756, 548] width 80 height 14
click at [285, 544] on button "Play" at bounding box center [308, 547] width 82 height 27
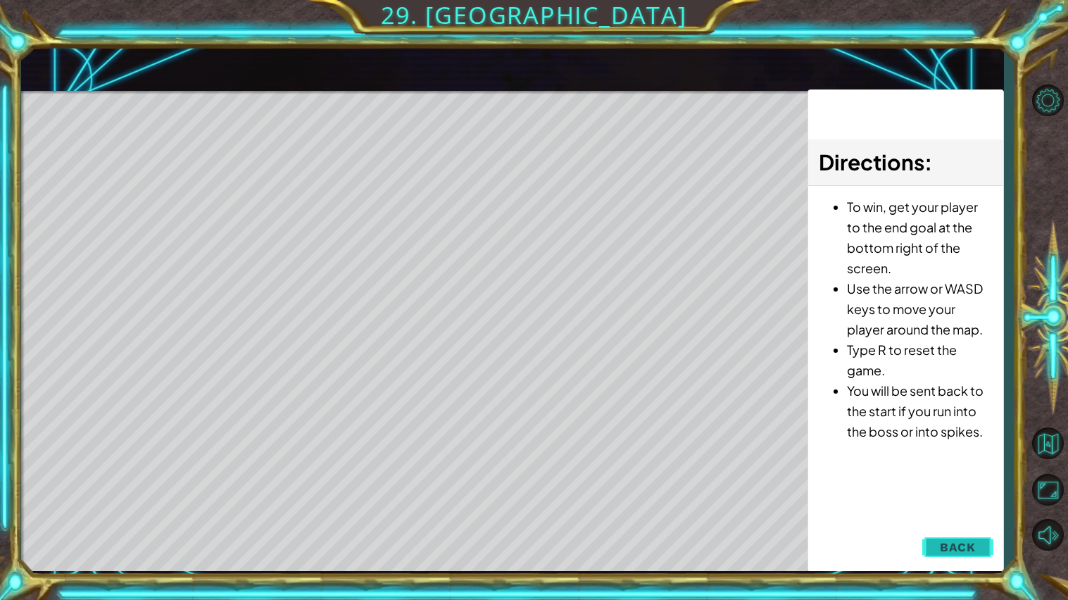
click at [957, 543] on span "Back" at bounding box center [958, 547] width 36 height 14
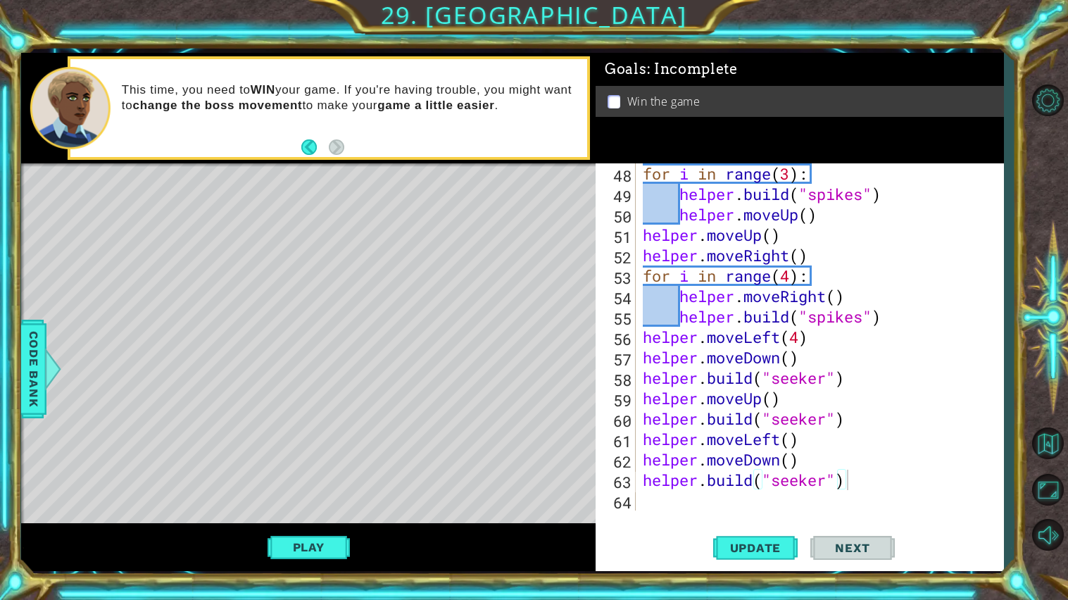
click at [702, 506] on div "for i in range ( 3 ) : helper . build ( "spikes" ) helper . moveUp ( ) helper .…" at bounding box center [823, 357] width 367 height 388
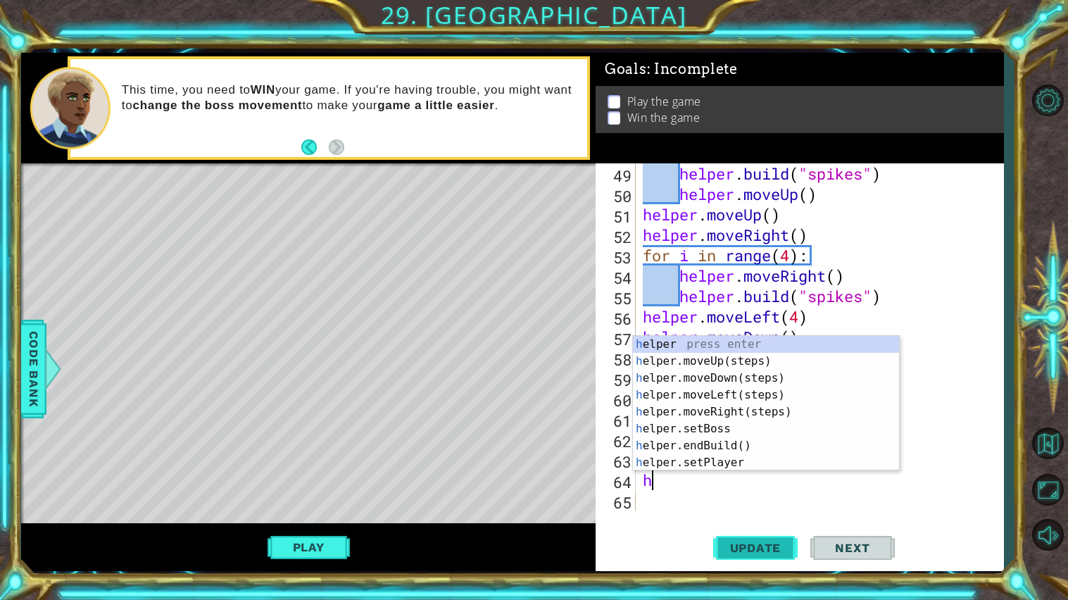
type textarea "h"
click at [771, 546] on span "Update" at bounding box center [756, 548] width 80 height 14
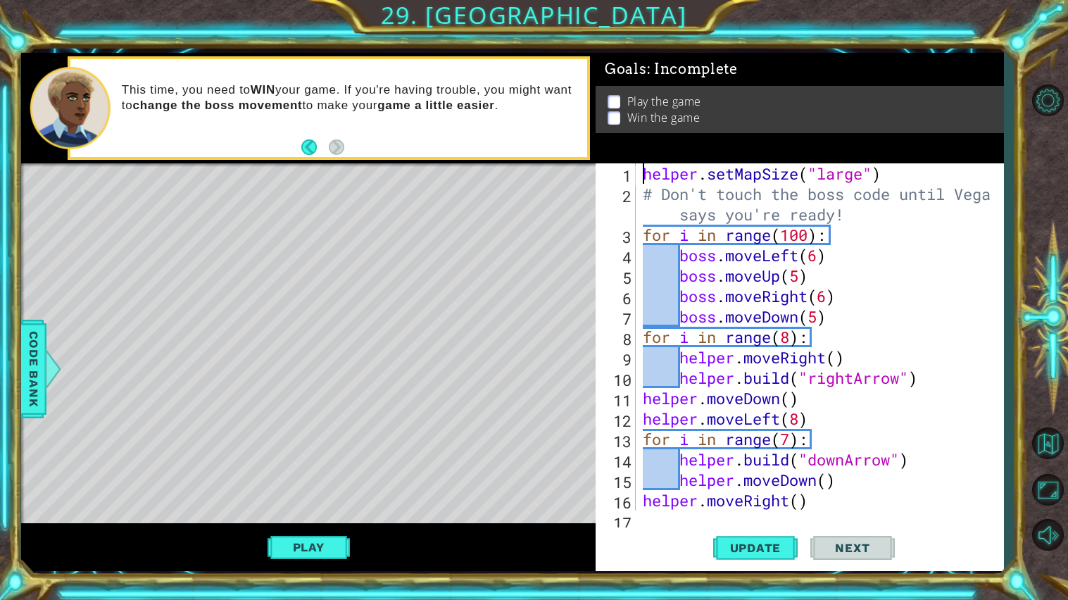
click at [643, 177] on div "helper . setMapSize ( "large" ) # Don't touch the boss code until [PERSON_NAME]…" at bounding box center [823, 357] width 367 height 388
type textarea "helper.setMapSize("large")"
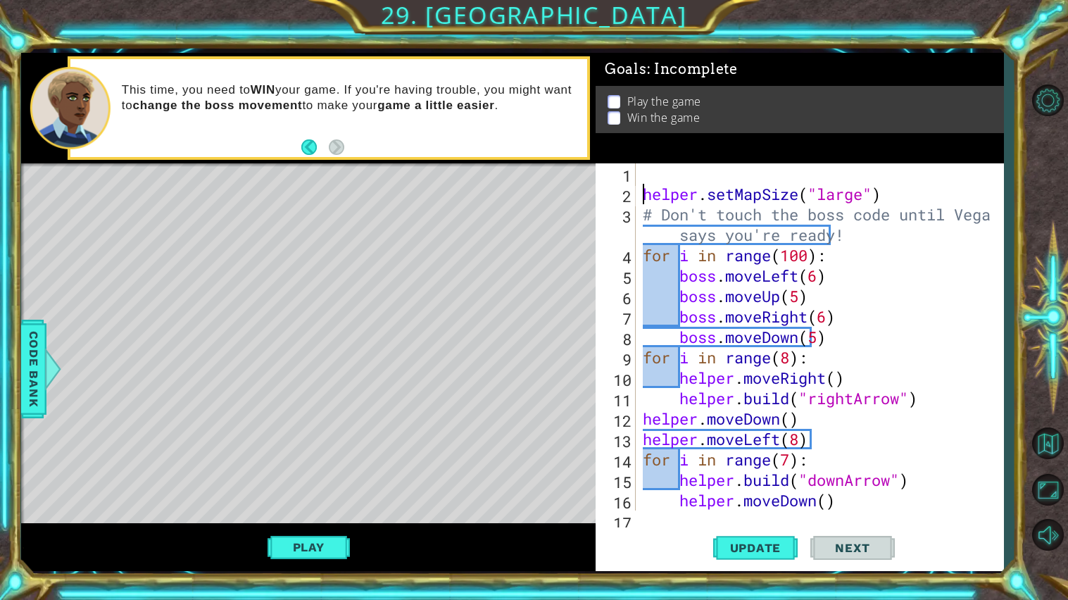
click at [648, 176] on div "helper . setMapSize ( "large" ) # Don't touch the boss code until [PERSON_NAME]…" at bounding box center [823, 357] width 367 height 388
click at [46, 403] on div "Code Bank" at bounding box center [33, 369] width 25 height 99
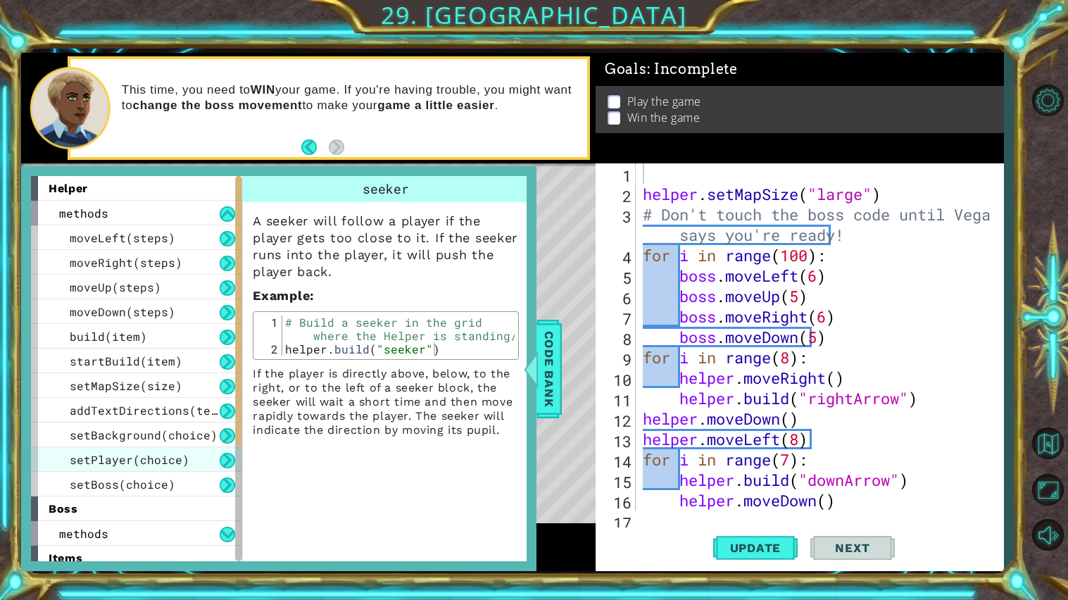
click at [160, 460] on span "setPlayer(choice)" at bounding box center [130, 459] width 120 height 15
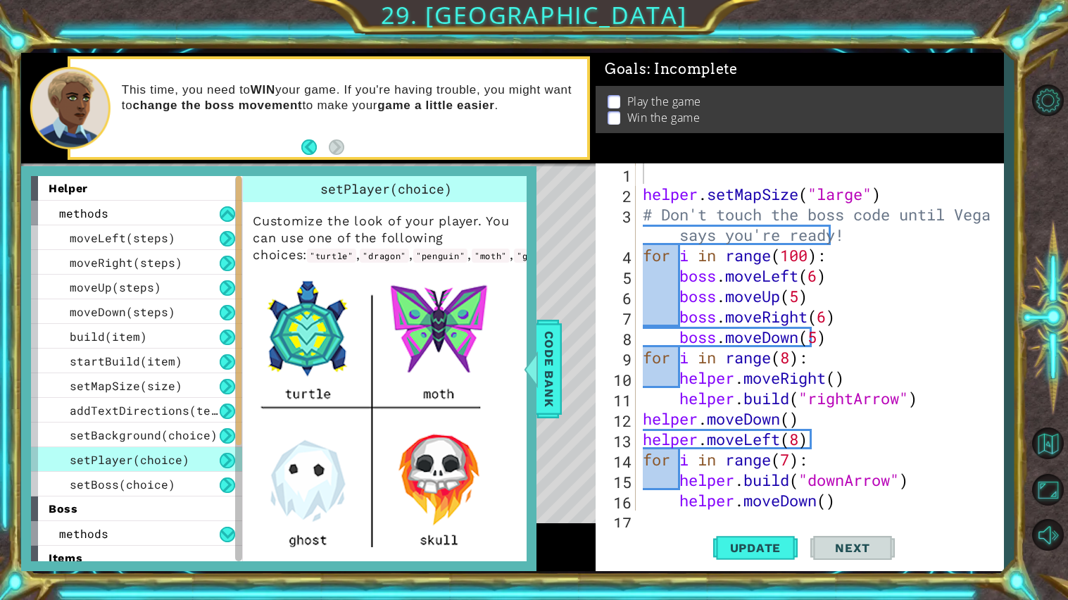
click at [755, 177] on div "helper . setMapSize ( "large" ) # Don't touch the boss code until [PERSON_NAME]…" at bounding box center [823, 357] width 367 height 388
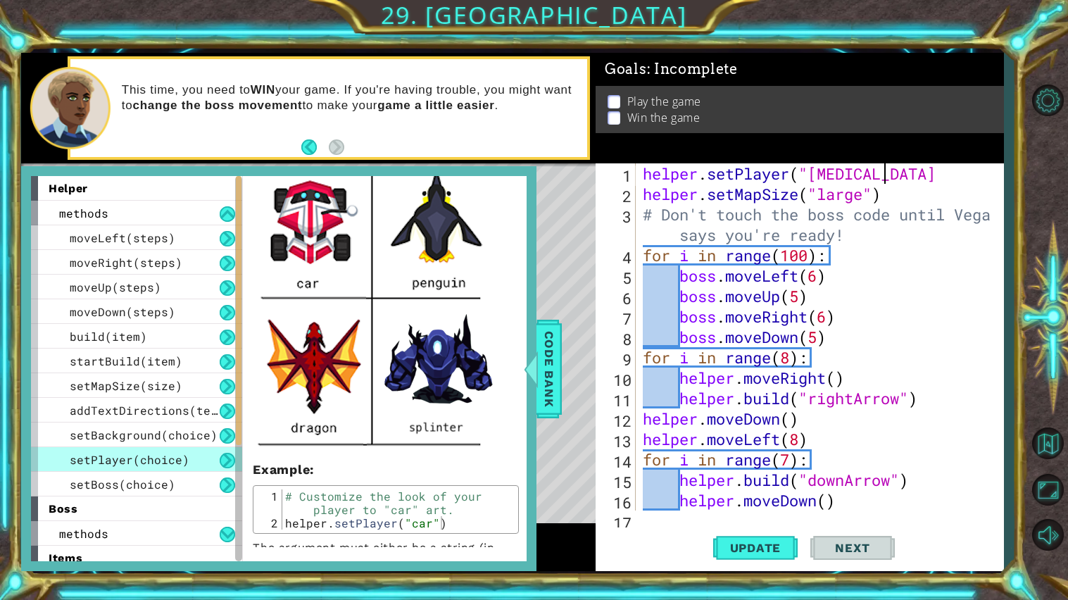
scroll to position [0, 10]
click at [743, 549] on span "Update" at bounding box center [756, 548] width 80 height 14
click at [555, 370] on span "Code Bank" at bounding box center [549, 368] width 23 height 86
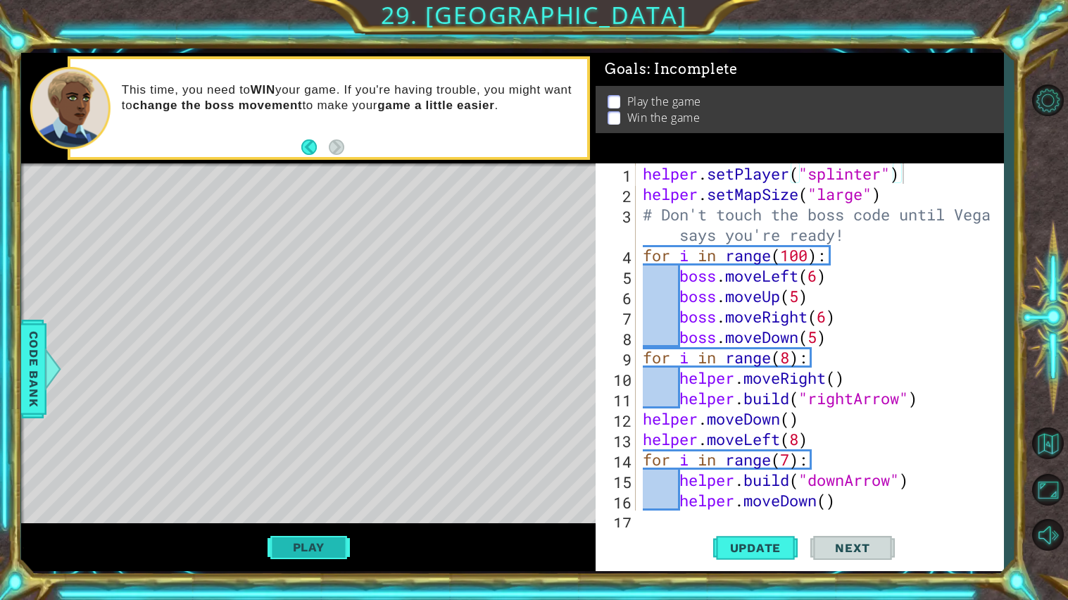
click at [334, 553] on button "Play" at bounding box center [308, 547] width 82 height 27
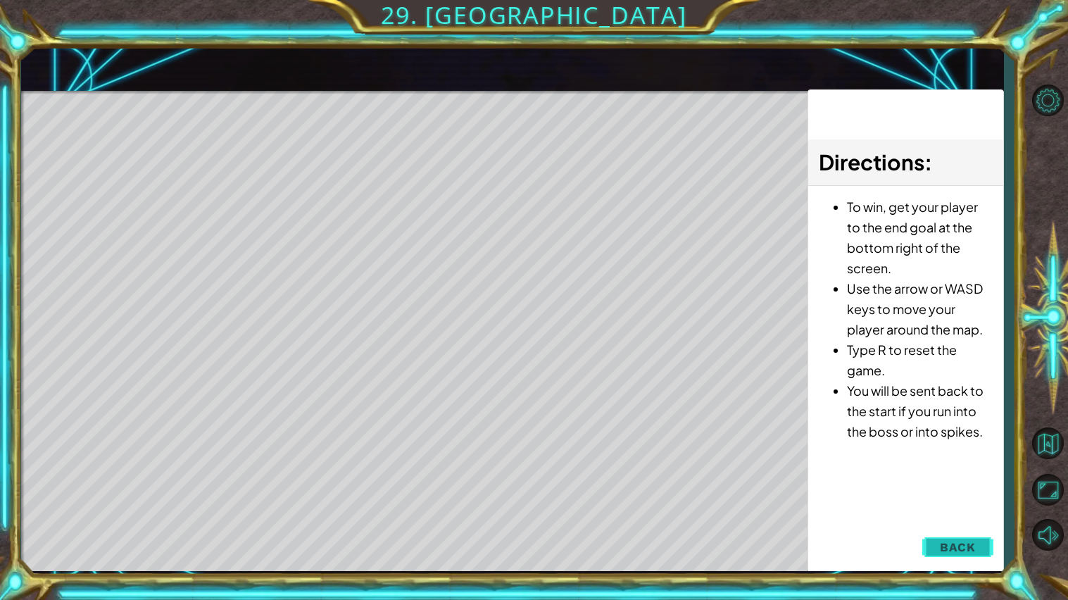
click at [970, 554] on button "Back" at bounding box center [957, 547] width 71 height 28
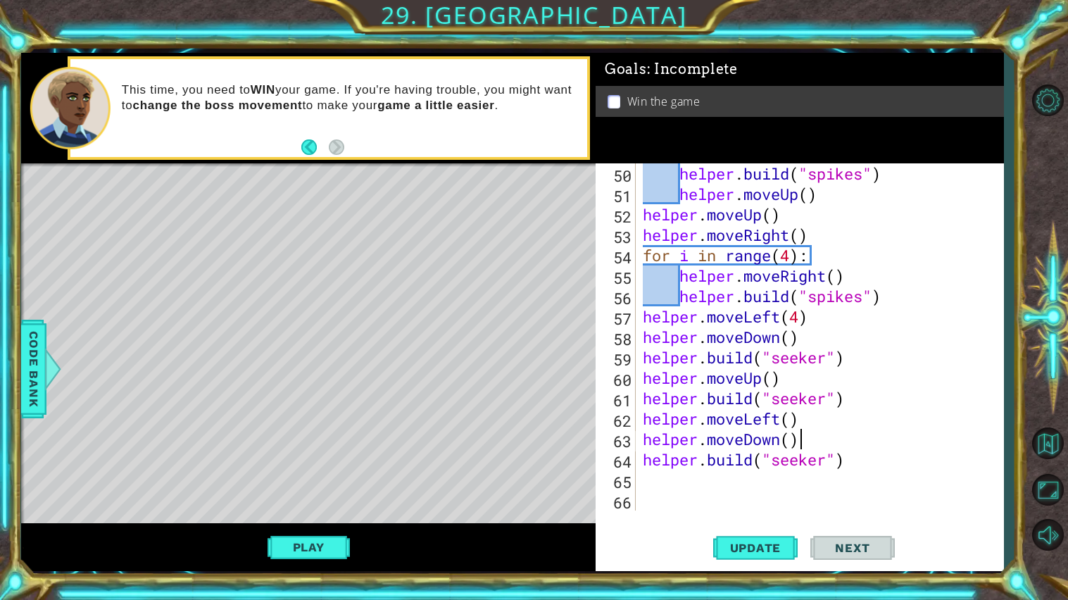
scroll to position [0, 6]
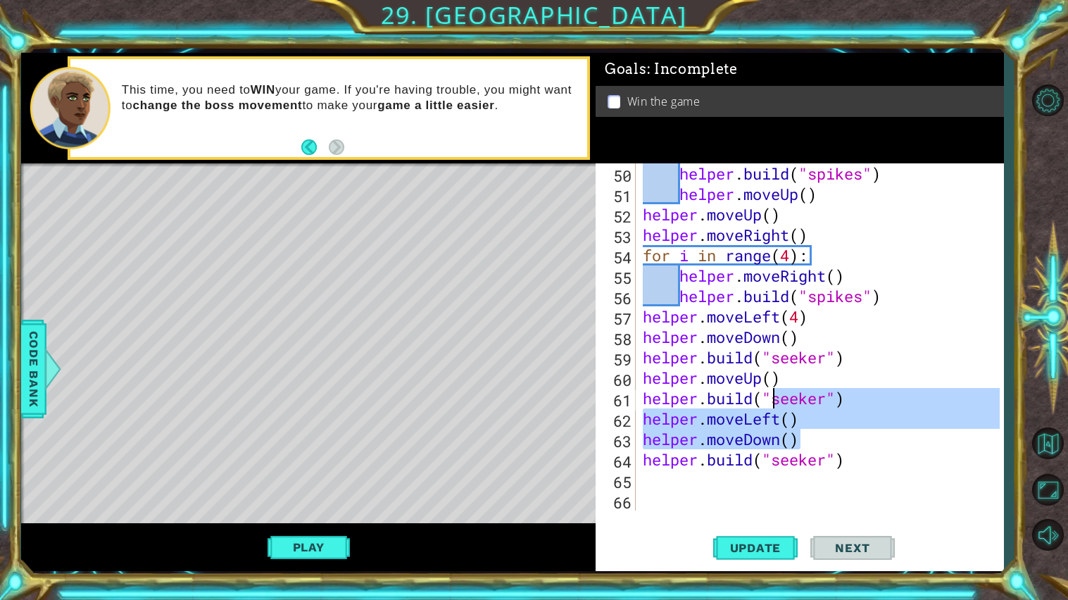
drag, startPoint x: 861, startPoint y: 448, endPoint x: 767, endPoint y: 394, distance: 107.8
click at [767, 394] on div "helper . build ( "spikes" ) helper . moveUp ( ) helper . moveUp ( ) helper . mo…" at bounding box center [823, 357] width 367 height 388
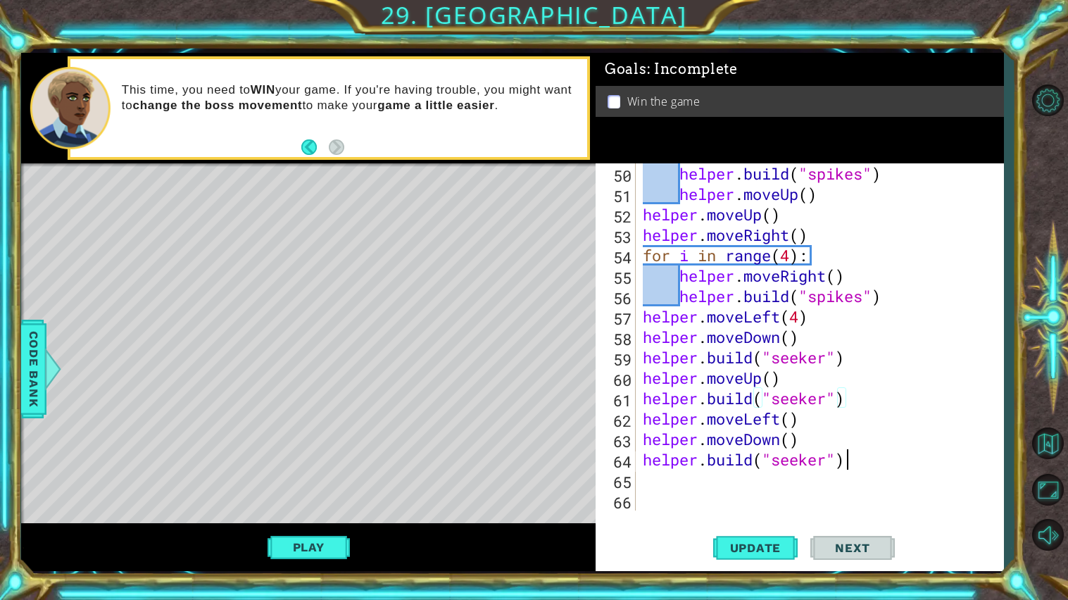
click at [859, 455] on div "helper . build ( "spikes" ) helper . moveUp ( ) helper . moveUp ( ) helper . mo…" at bounding box center [823, 357] width 367 height 388
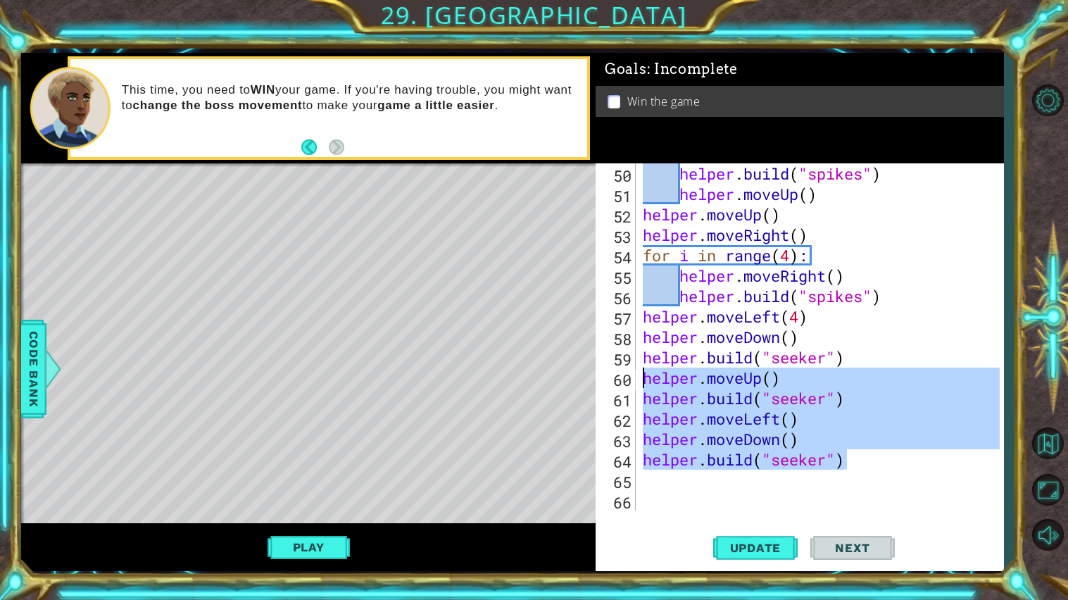
drag, startPoint x: 859, startPoint y: 455, endPoint x: 641, endPoint y: 381, distance: 230.4
click at [641, 381] on div "helper . build ( "spikes" ) helper . moveUp ( ) helper . moveUp ( ) helper . mo…" at bounding box center [823, 357] width 367 height 388
type textarea "helper.moveUp() [DOMAIN_NAME]("seeker")"
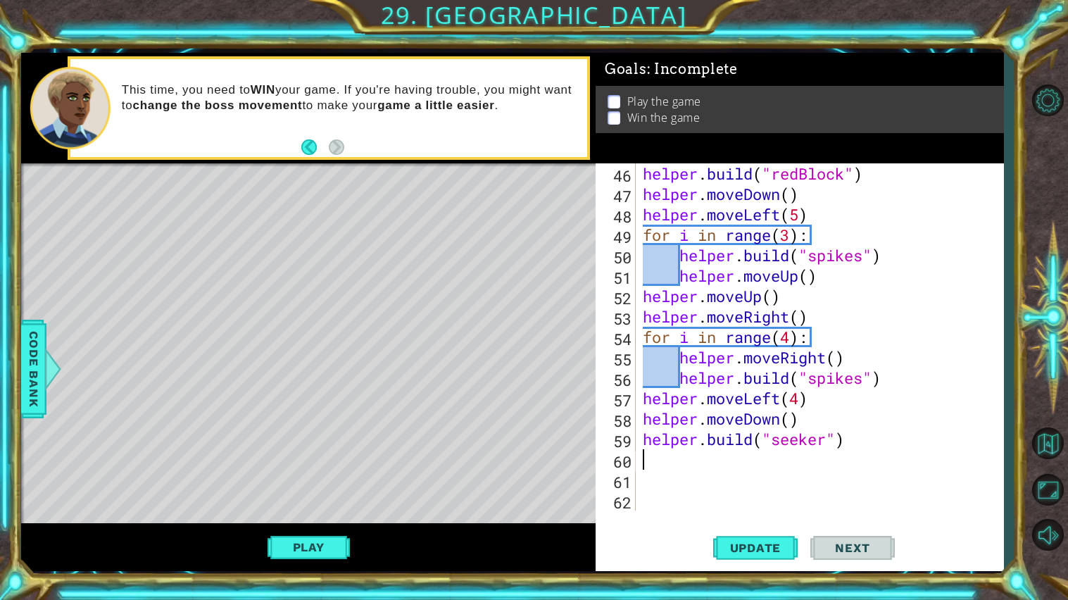
scroll to position [938, 0]
click at [767, 556] on button "Update" at bounding box center [755, 547] width 84 height 41
type textarea "helper.moveRight()"
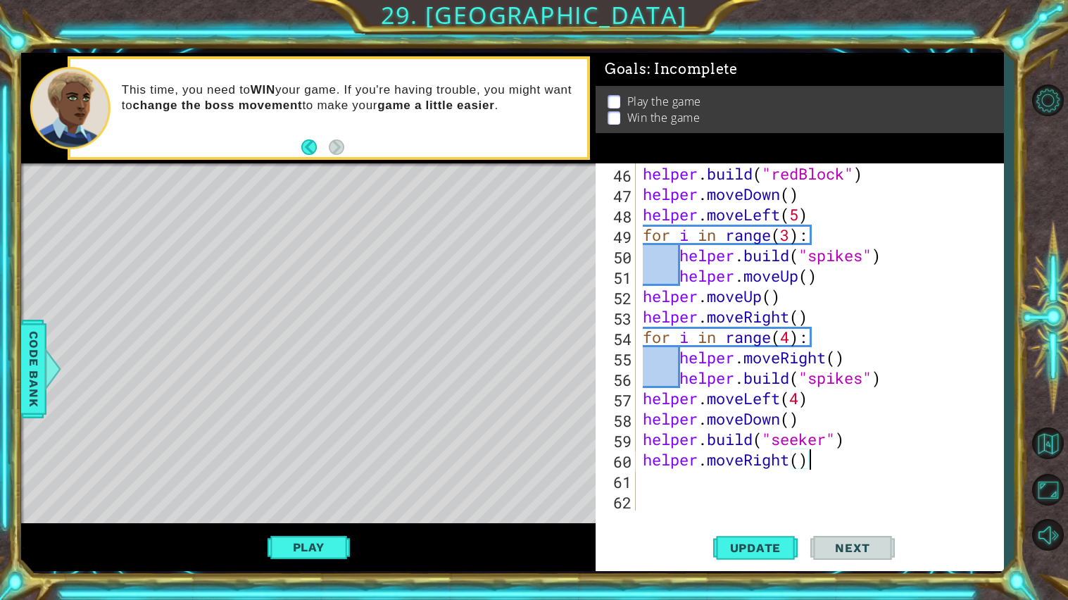
click at [714, 481] on div "helper . build ( "redBlock" ) helper . moveDown ( ) helper . moveLeft ( 5 ) for…" at bounding box center [823, 357] width 367 height 388
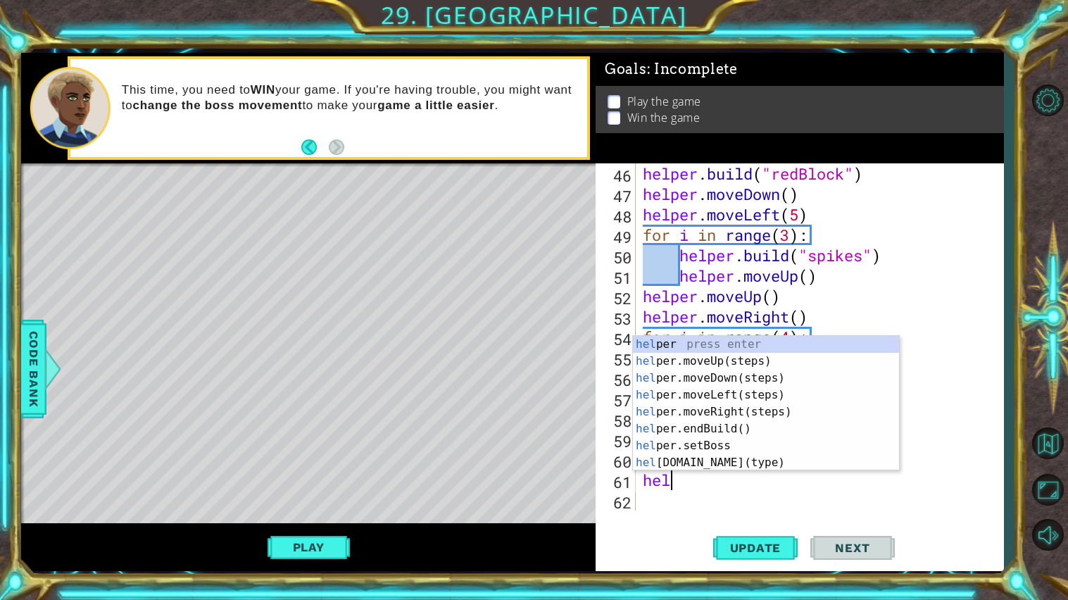
scroll to position [0, 0]
type textarea "h"
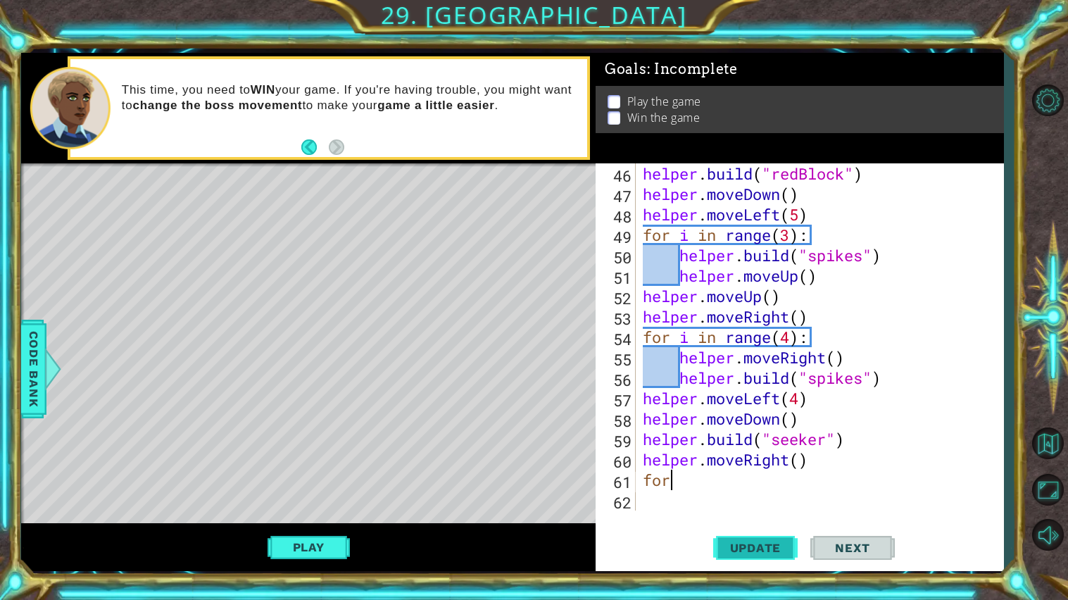
type textarea "f"
click at [750, 544] on span "Update" at bounding box center [756, 548] width 80 height 14
type textarea "for i in range():"
click at [760, 555] on span "Update" at bounding box center [756, 548] width 80 height 14
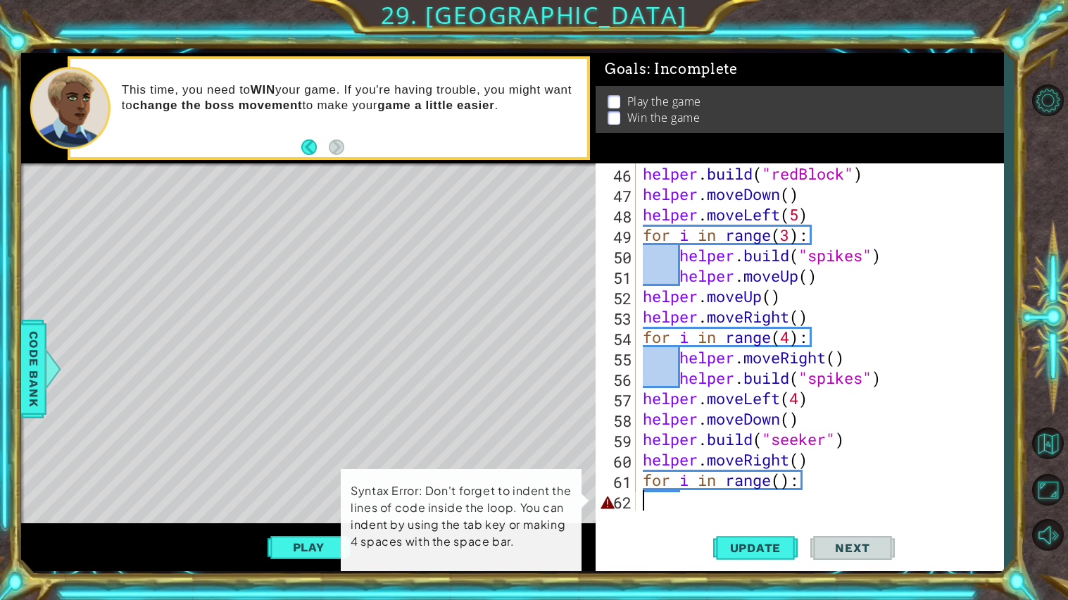
click at [712, 503] on div "helper . build ( "redBlock" ) helper . moveDown ( ) helper . moveLeft ( 5 ) for…" at bounding box center [823, 357] width 367 height 388
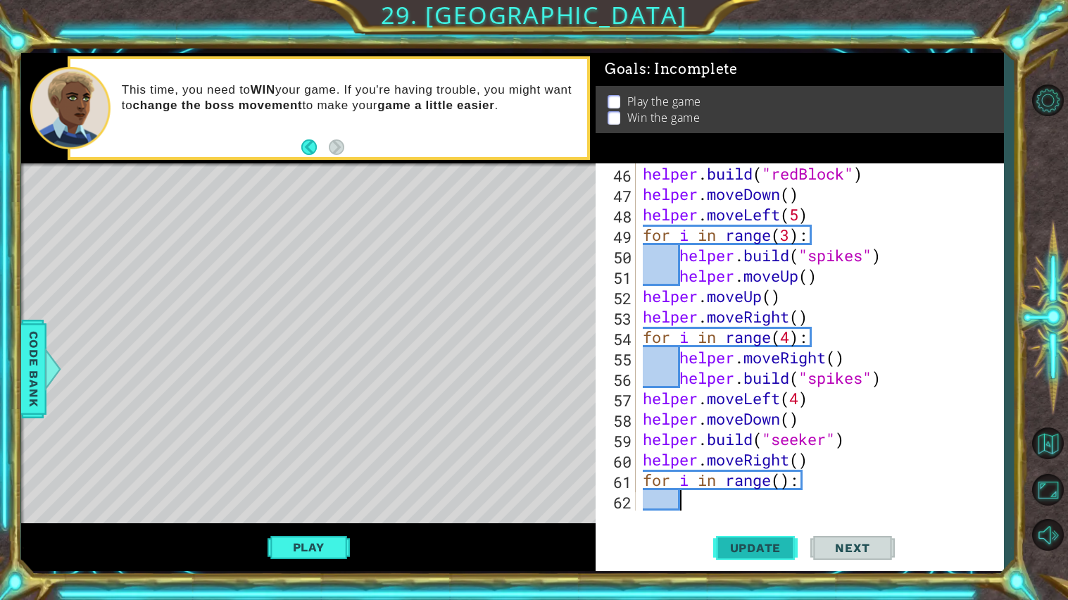
click at [717, 546] on span "Update" at bounding box center [756, 548] width 80 height 14
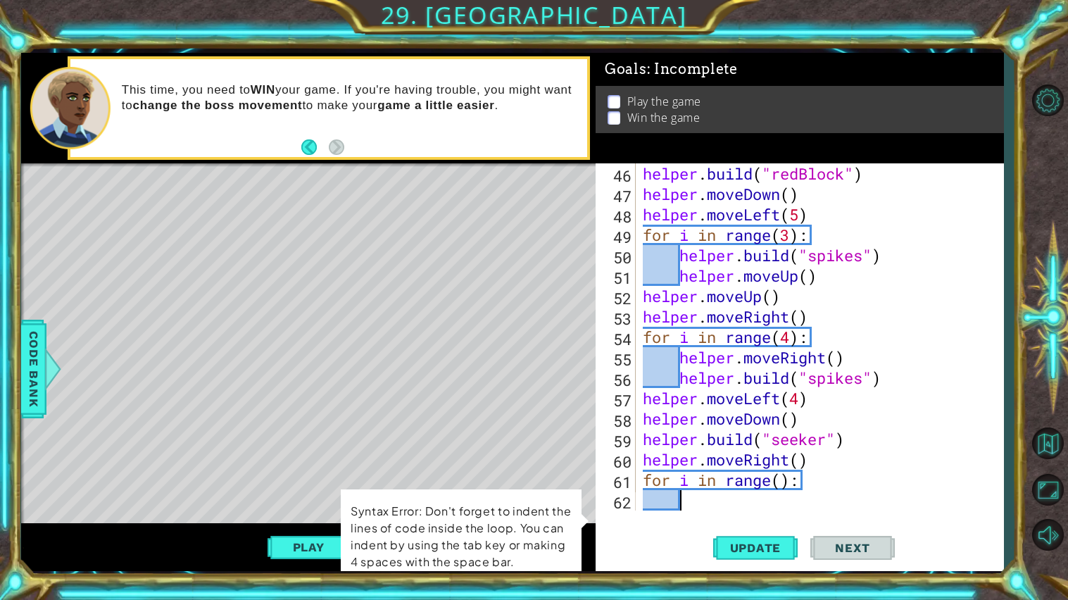
click at [739, 500] on div "helper . build ( "redBlock" ) helper . moveDown ( ) helper . moveLeft ( 5 ) for…" at bounding box center [823, 357] width 367 height 388
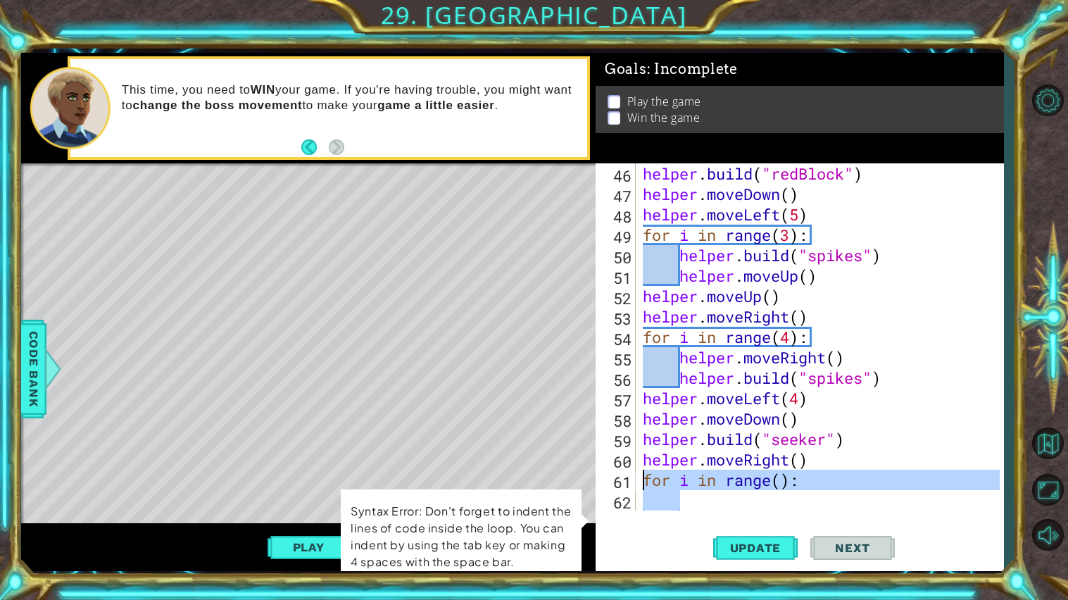
drag, startPoint x: 739, startPoint y: 500, endPoint x: 643, endPoint y: 484, distance: 97.8
click at [643, 484] on div "helper . build ( "redBlock" ) helper . moveDown ( ) helper . moveLeft ( 5 ) for…" at bounding box center [823, 357] width 367 height 388
type textarea "for i in range():"
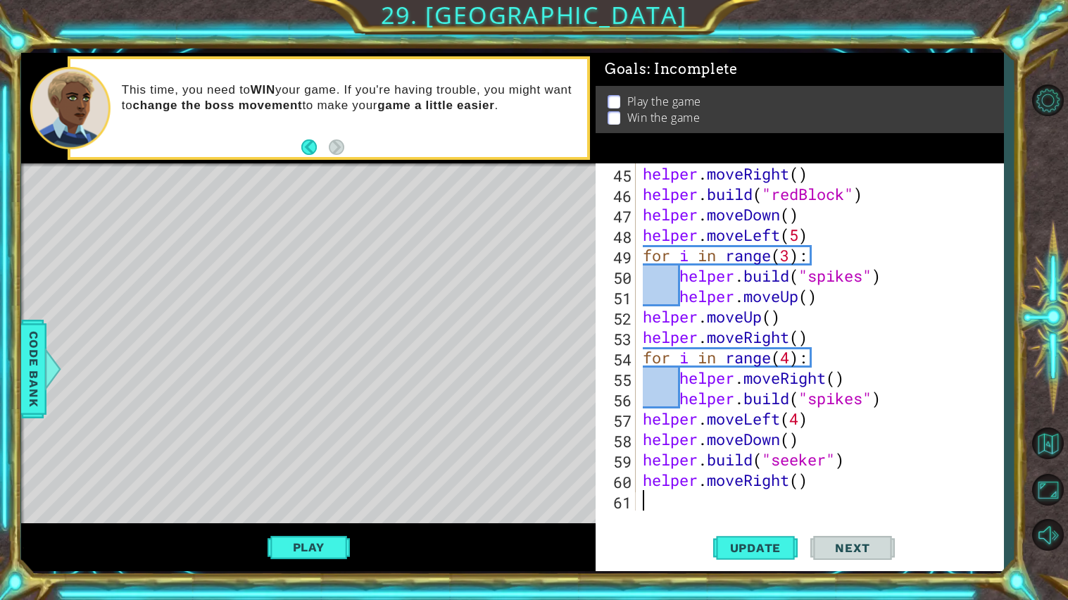
type textarea "helper.moveRight()"
click at [745, 542] on span "Update" at bounding box center [756, 548] width 80 height 14
click at [754, 496] on div "helper . moveRight ( ) helper . build ( "redBlock" ) helper . moveDown ( ) help…" at bounding box center [823, 357] width 367 height 388
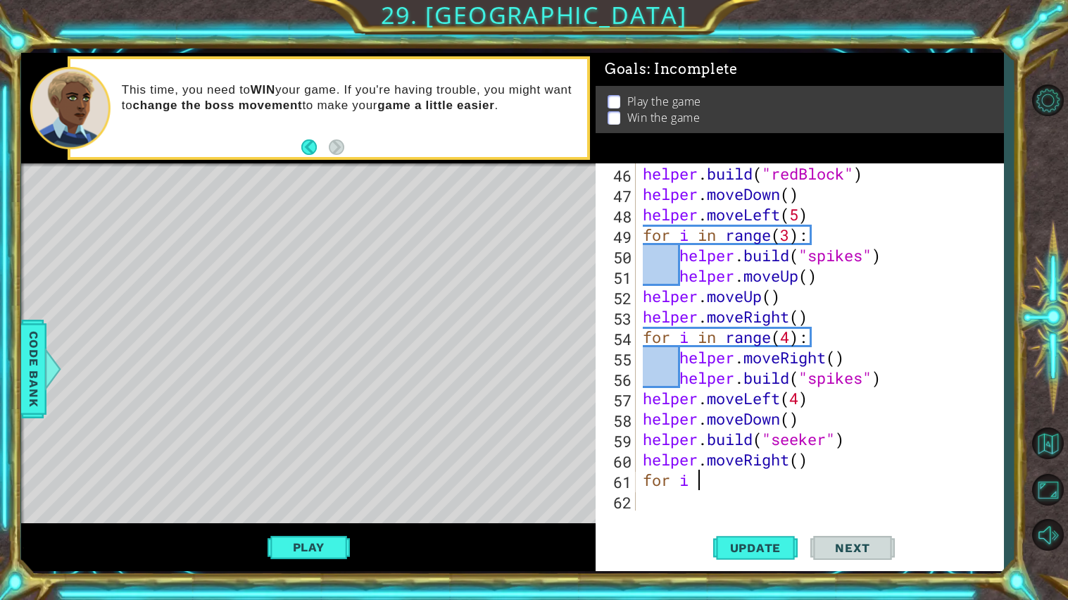
scroll to position [0, 2]
type textarea "for i in range():"
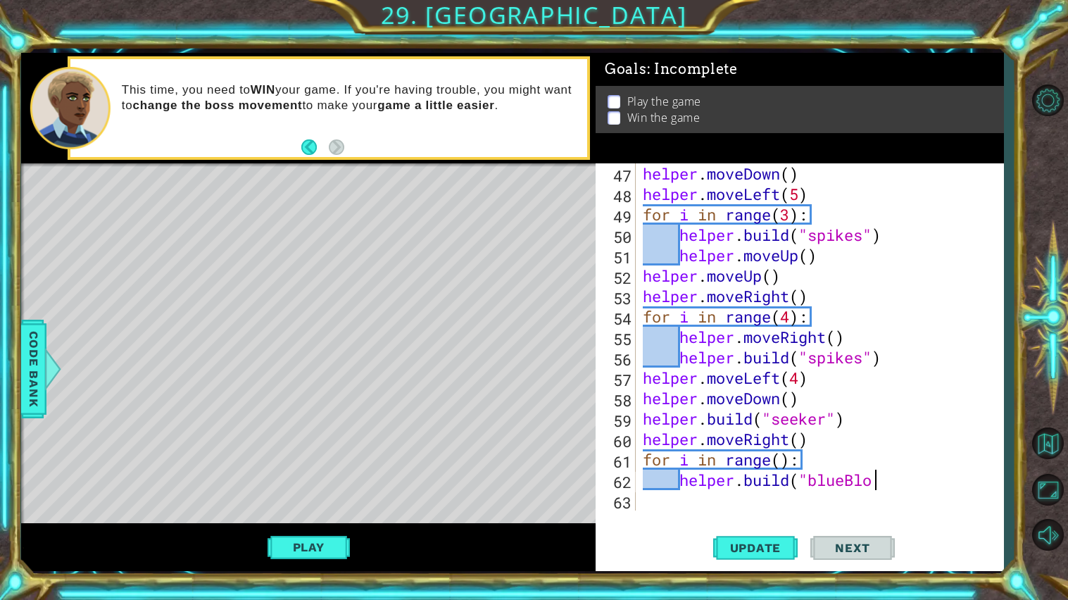
scroll to position [0, 10]
type textarea "[DOMAIN_NAME]("blueBlock")"
click at [743, 501] on div "helper . moveDown ( ) helper . moveLeft ( 5 ) for i in range ( 3 ) : helper . b…" at bounding box center [823, 357] width 367 height 388
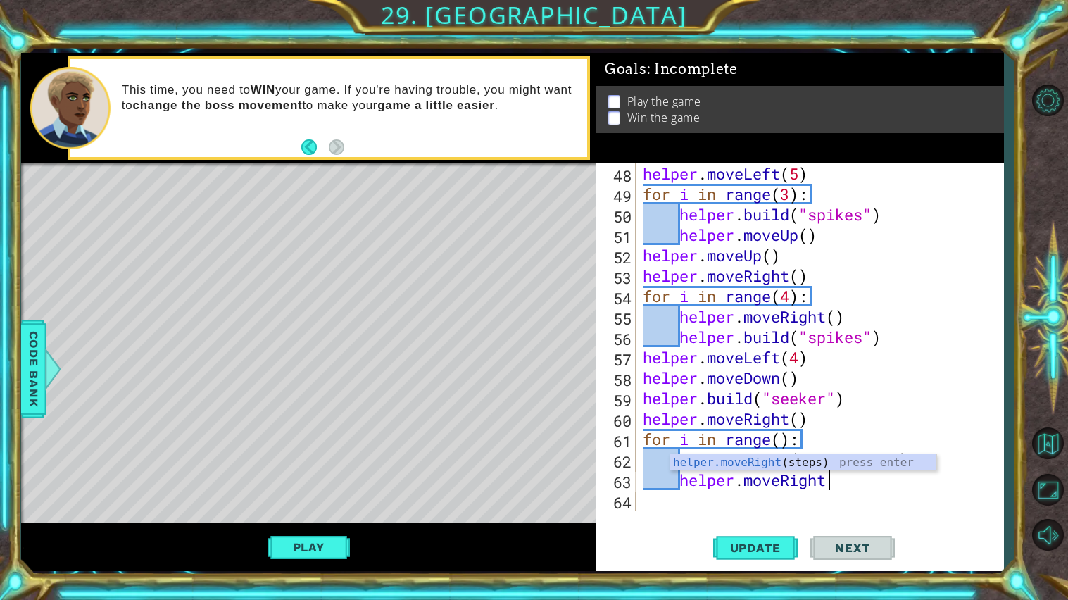
scroll to position [0, 8]
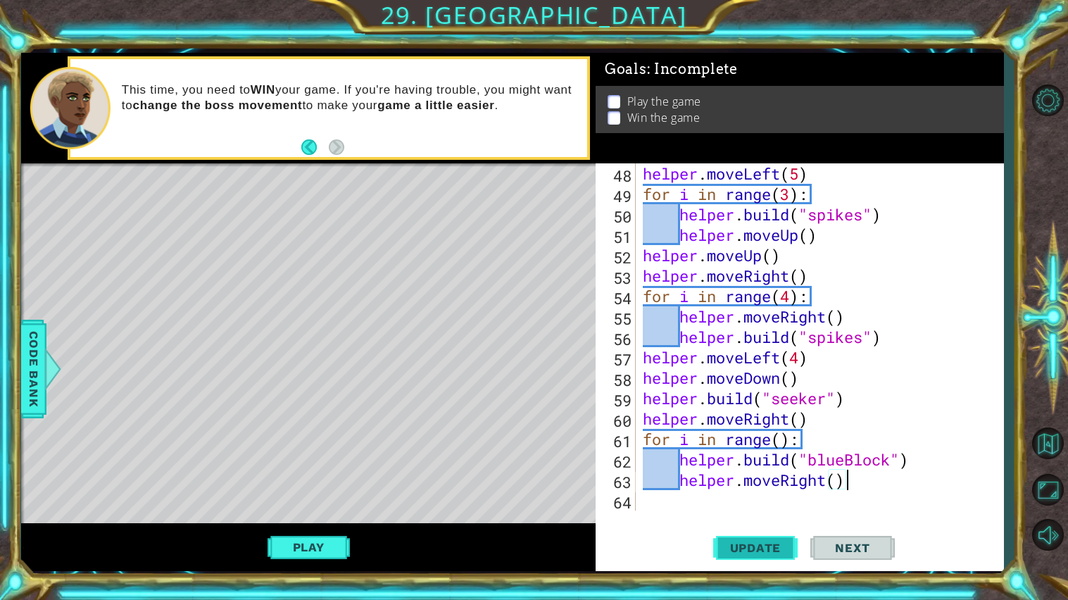
click at [750, 548] on span "Update" at bounding box center [756, 548] width 80 height 14
click at [16, 383] on div "1 ההההההההההההההההההההההההההההההההההההההההההההההההההההההההההההההההההההההההההההה…" at bounding box center [534, 300] width 1068 height 600
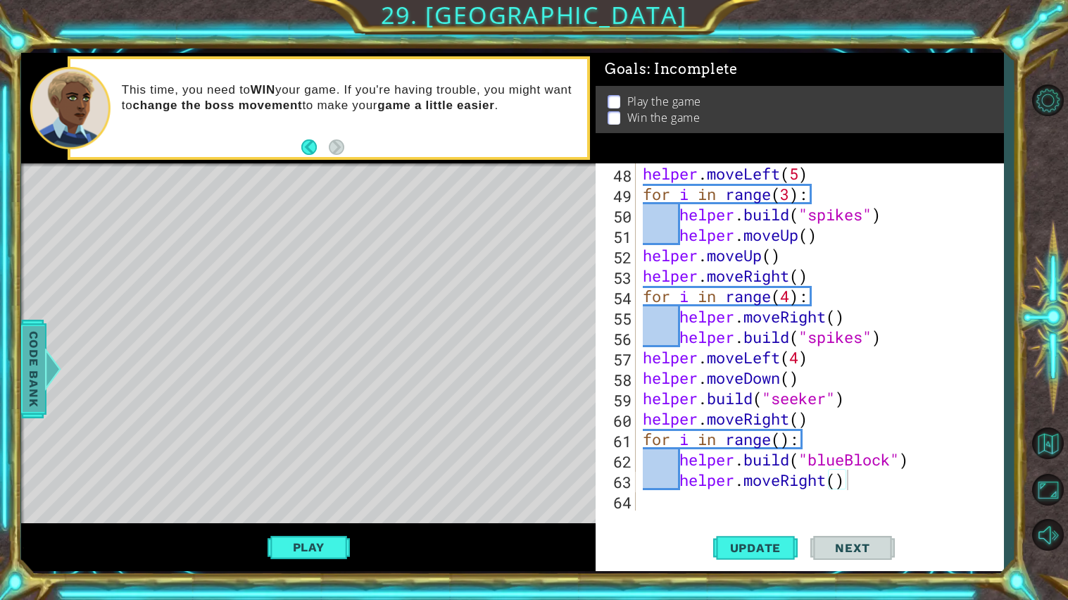
click at [23, 377] on span "Code Bank" at bounding box center [34, 368] width 23 height 86
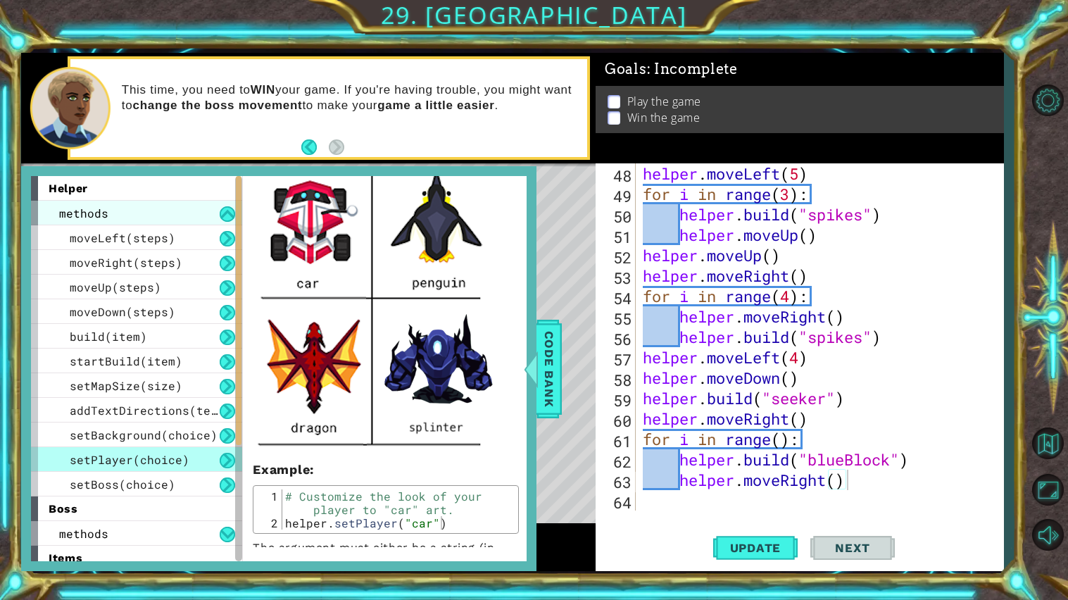
click at [178, 220] on div "methods" at bounding box center [136, 213] width 211 height 25
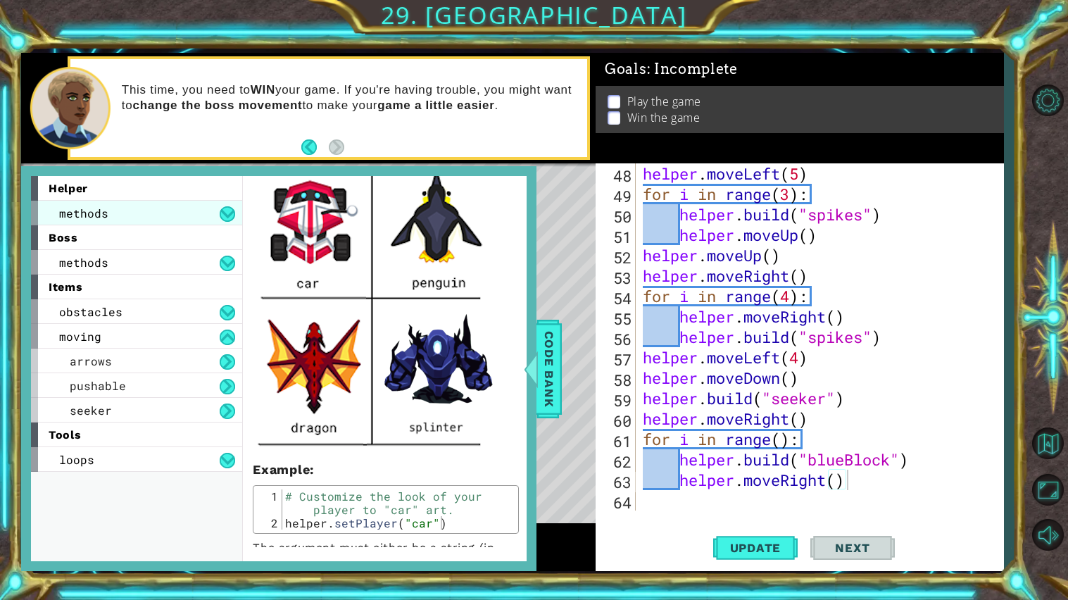
click at [177, 219] on div "methods" at bounding box center [136, 213] width 211 height 25
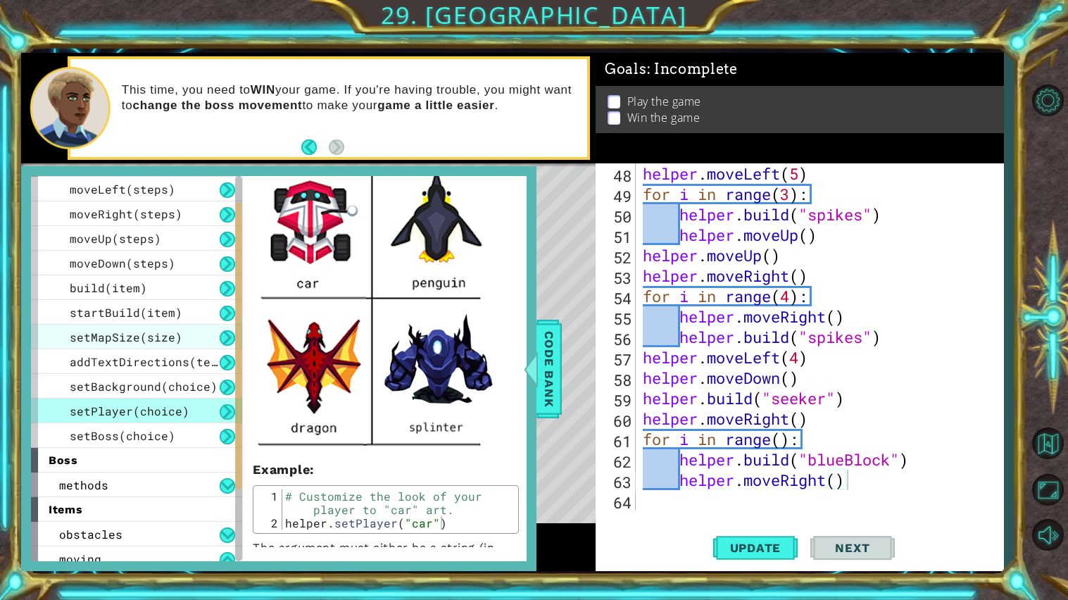
scroll to position [52, 0]
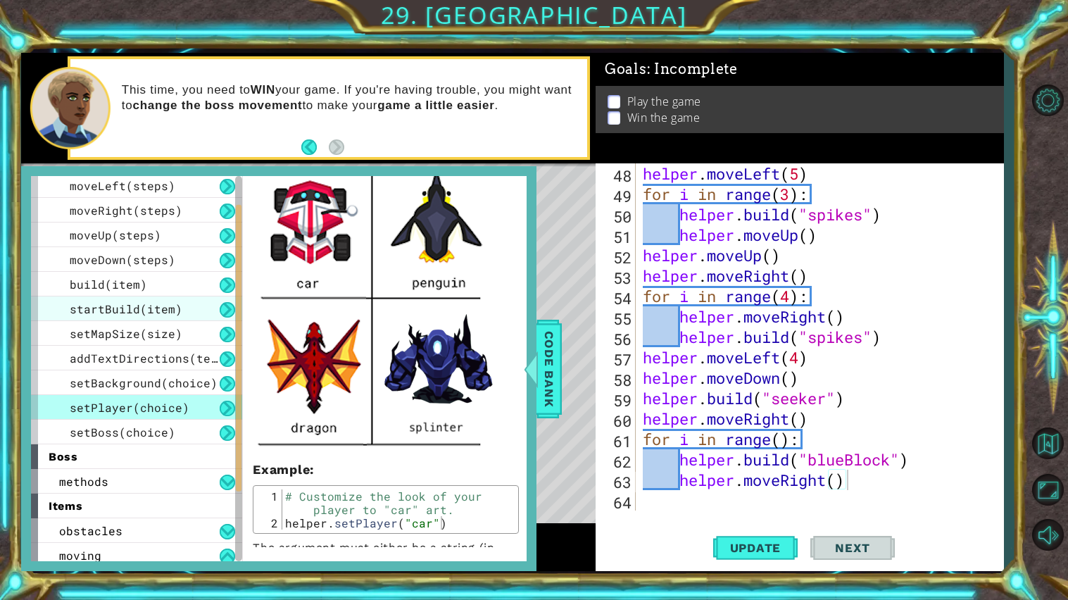
click at [212, 308] on div "startBuild(item)" at bounding box center [136, 308] width 211 height 25
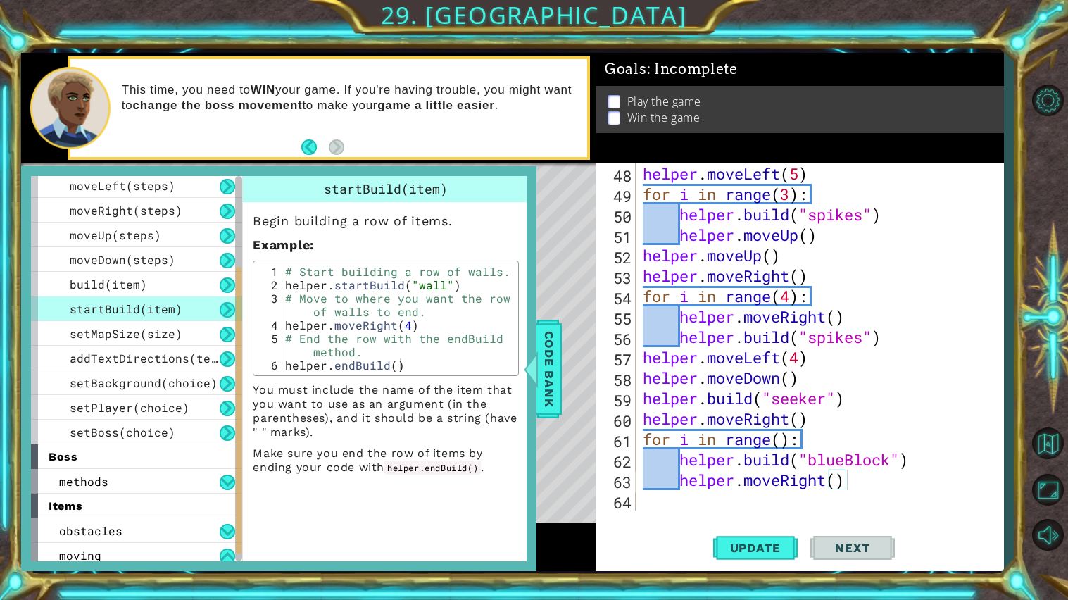
scroll to position [180, 0]
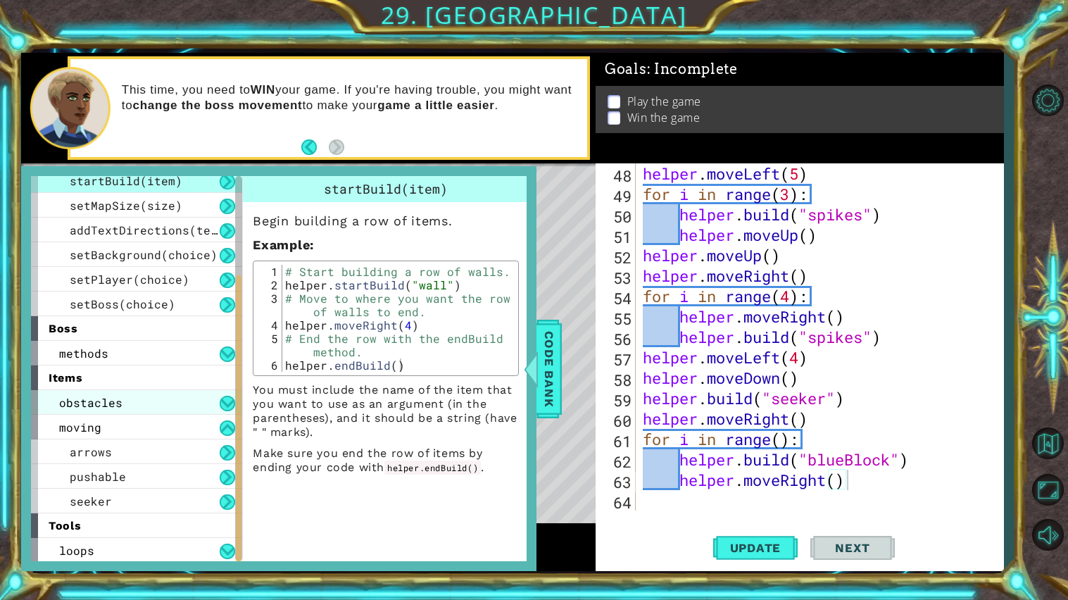
click at [161, 406] on div "obstacles" at bounding box center [136, 402] width 211 height 25
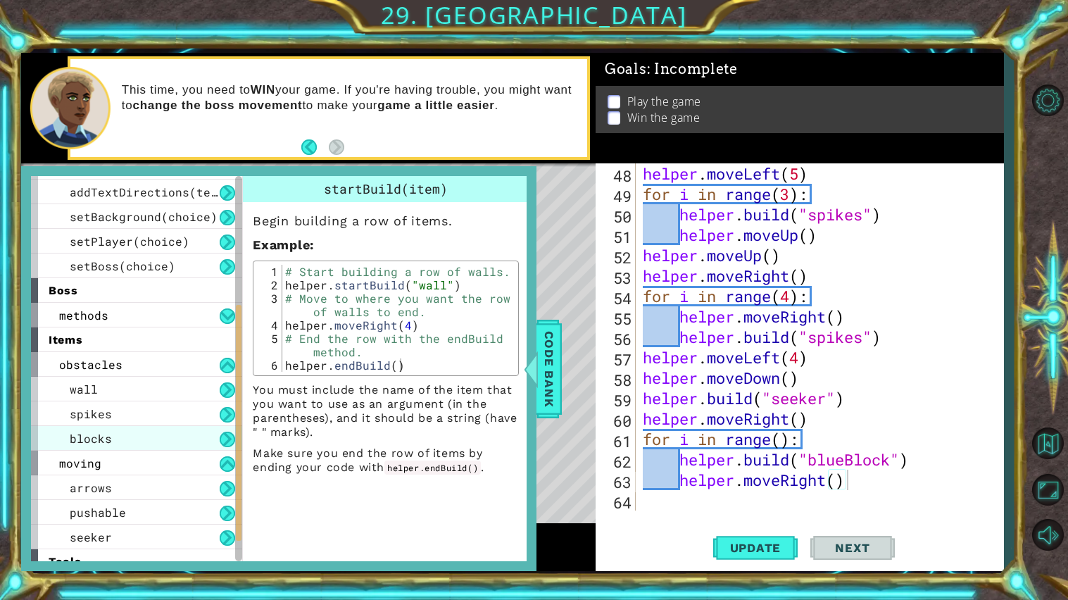
click at [163, 434] on div "blocks" at bounding box center [136, 438] width 211 height 25
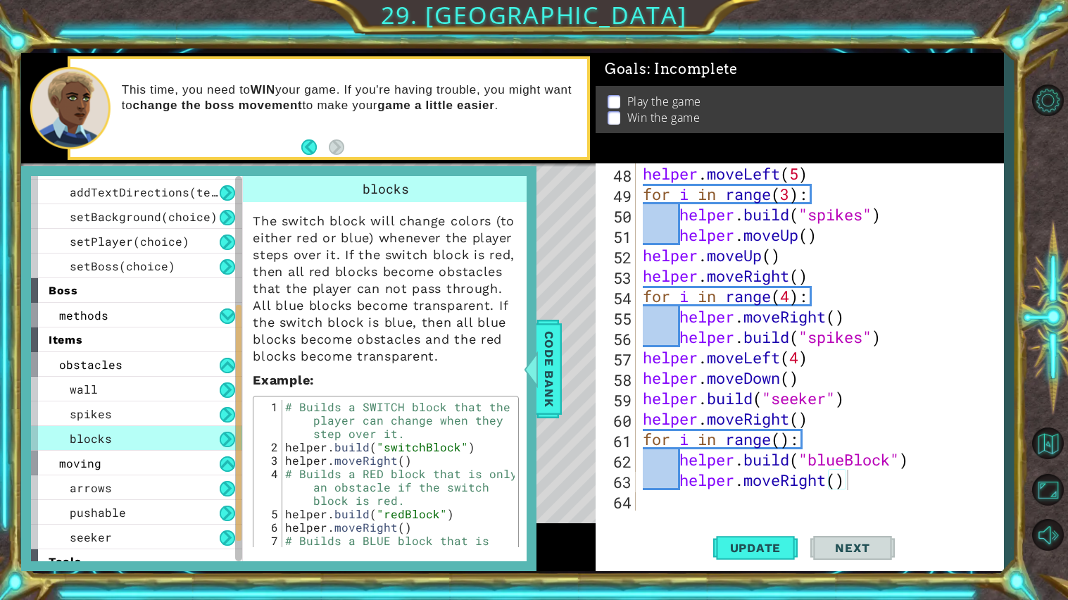
scroll to position [4, 0]
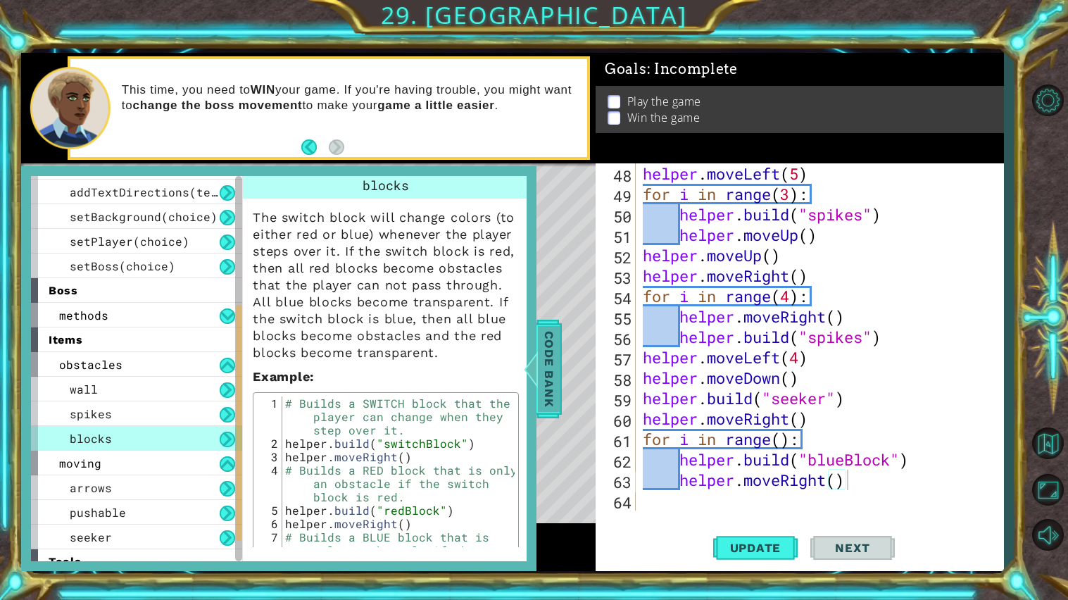
click at [558, 397] on span "Code Bank" at bounding box center [549, 368] width 23 height 86
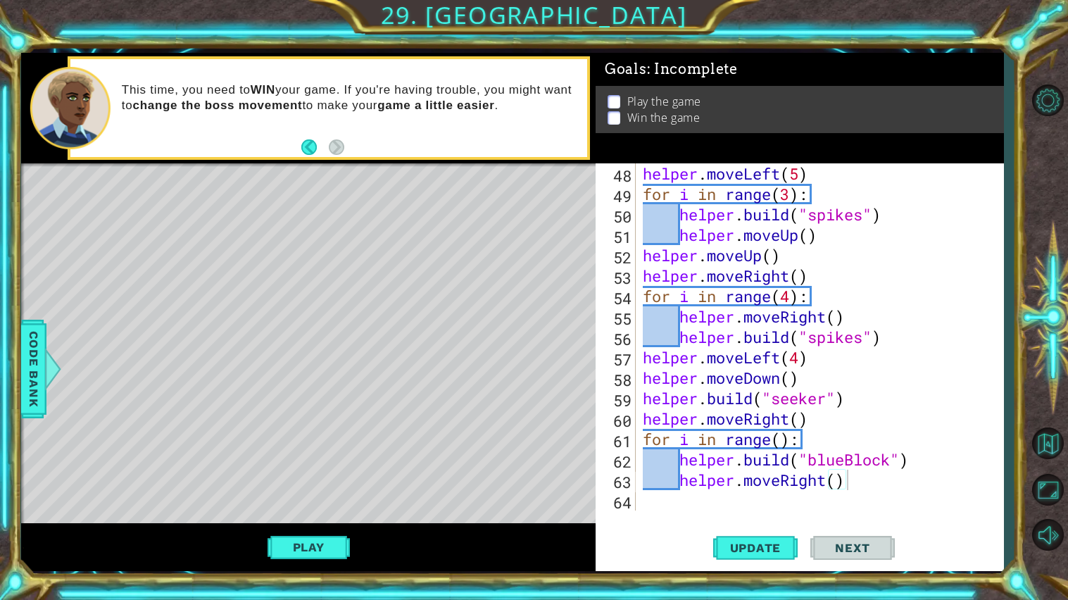
click at [872, 487] on div "helper . moveLeft ( 5 ) for i in range ( 3 ) : helper . build ( "spikes" ) help…" at bounding box center [823, 357] width 367 height 388
drag, startPoint x: 844, startPoint y: 477, endPoint x: 858, endPoint y: 476, distance: 14.1
click at [858, 476] on div "helper . moveLeft ( 5 ) for i in range ( 3 ) : helper . build ( "spikes" ) help…" at bounding box center [823, 357] width 367 height 388
click at [771, 562] on button "Update" at bounding box center [755, 547] width 84 height 41
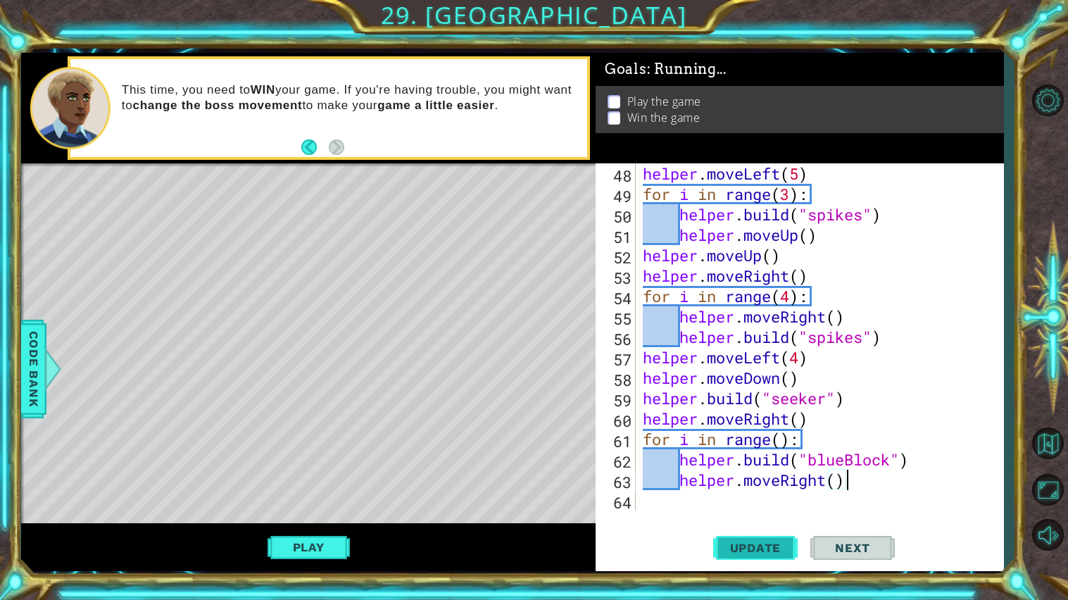
click at [771, 562] on button "Update" at bounding box center [755, 547] width 84 height 41
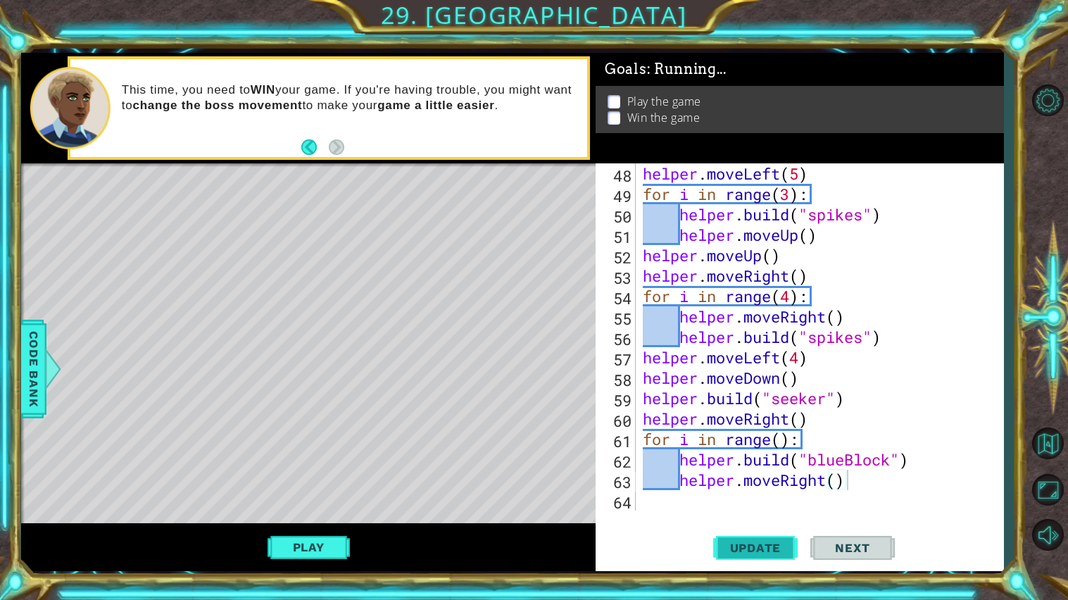
click at [771, 562] on button "Update" at bounding box center [755, 547] width 84 height 41
click at [839, 484] on div "helper . moveLeft ( 5 ) for i in range ( 3 ) : helper . build ( "spikes" ) help…" at bounding box center [823, 357] width 367 height 388
click at [864, 476] on div "helper . moveLeft ( 5 ) for i in range ( 3 ) : helper . build ( "spikes" ) help…" at bounding box center [823, 357] width 367 height 388
click at [781, 440] on div "helper . moveLeft ( 5 ) for i in range ( 3 ) : helper . build ( "spikes" ) help…" at bounding box center [823, 357] width 367 height 388
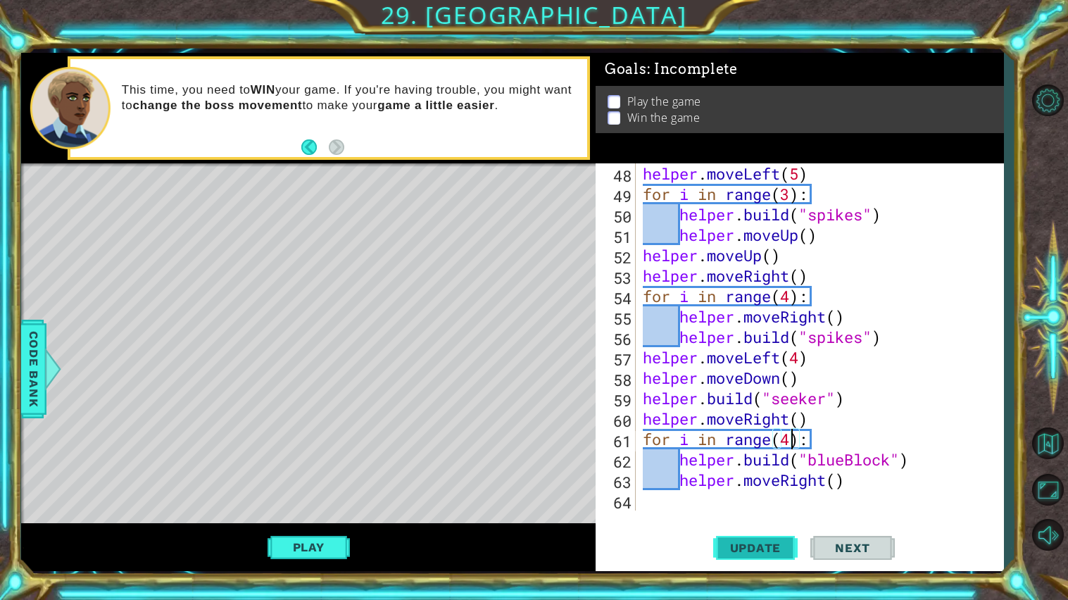
type textarea "for i in range(4):"
click at [767, 547] on span "Update" at bounding box center [756, 548] width 80 height 14
click at [711, 503] on div "helper . moveLeft ( 5 ) for i in range ( 3 ) : helper . build ( "spikes" ) help…" at bounding box center [823, 357] width 367 height 388
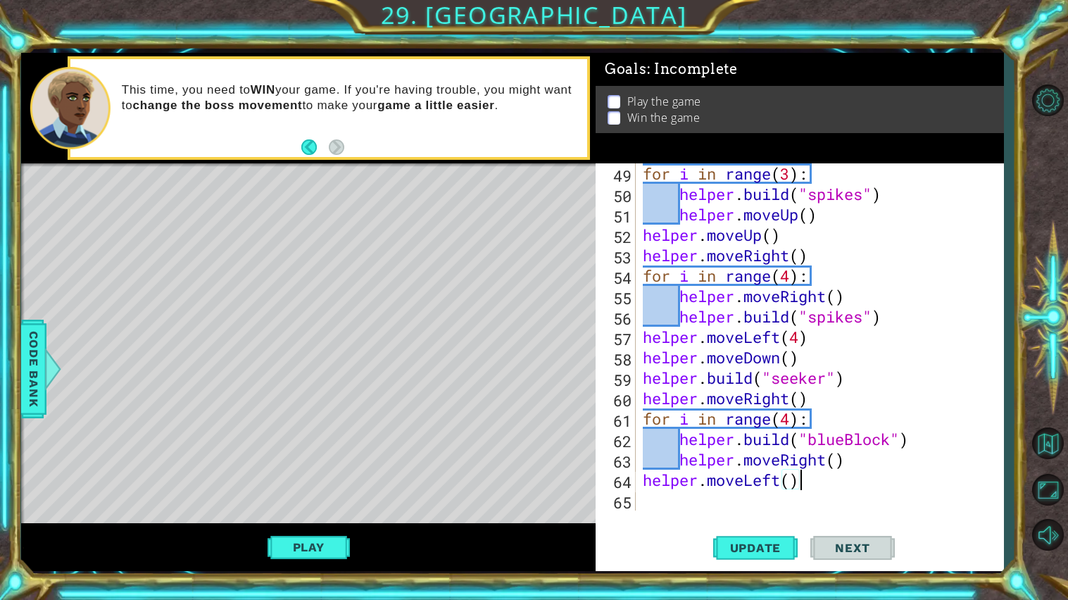
click at [794, 480] on div "for i in range ( 3 ) : helper . build ( "spikes" ) helper . moveUp ( ) helper .…" at bounding box center [823, 357] width 367 height 388
type textarea "helper.moveLeft(3)"
click at [753, 507] on div "for i in range ( 3 ) : helper . build ( "spikes" ) helper . moveUp ( ) helper .…" at bounding box center [823, 357] width 367 height 388
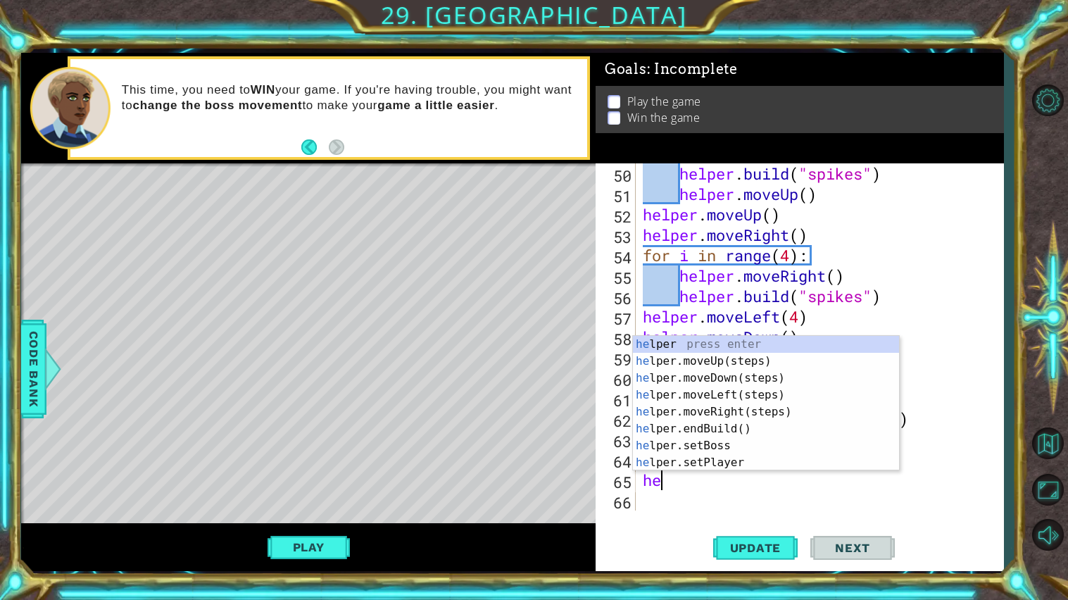
scroll to position [0, 0]
type textarea "h"
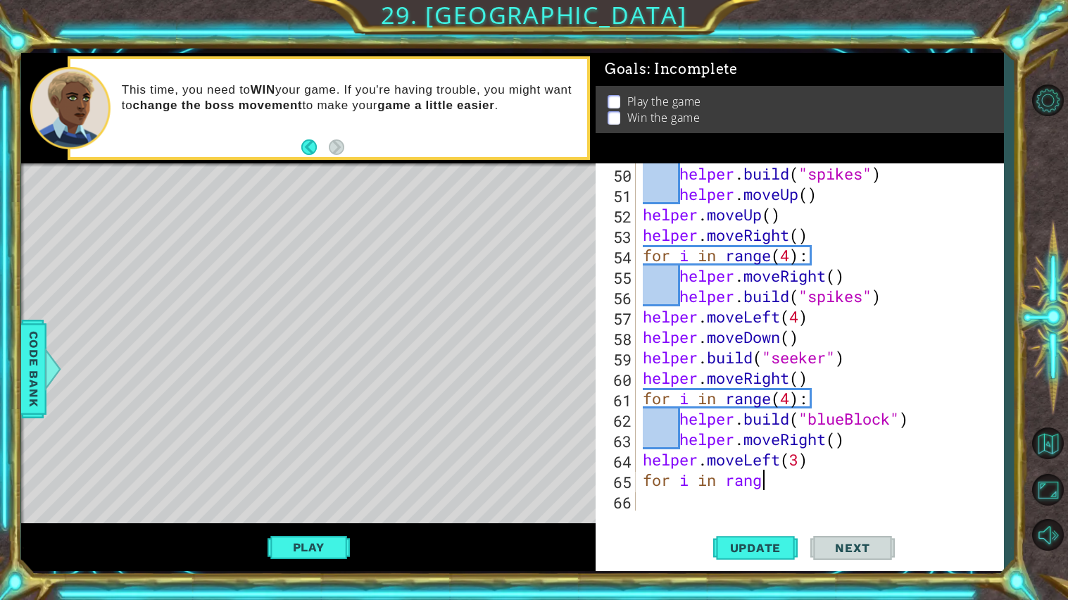
scroll to position [0, 4]
type textarea "for i in range()"
click at [771, 508] on div "helper . build ( "spikes" ) helper . moveUp ( ) helper . moveUp ( ) helper . mo…" at bounding box center [823, 357] width 367 height 388
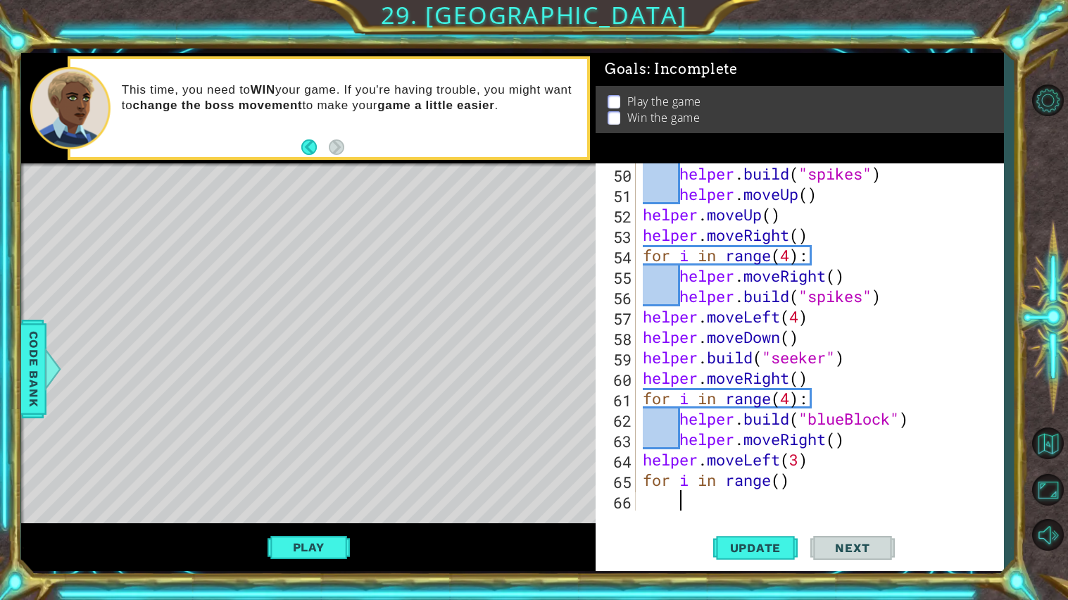
click at [807, 481] on div "helper . build ( "spikes" ) helper . moveUp ( ) helper . moveUp ( ) helper . mo…" at bounding box center [823, 357] width 367 height 388
type textarea "for i in range():"
click at [781, 503] on div "helper . build ( "spikes" ) helper . moveUp ( ) helper . moveUp ( ) helper . mo…" at bounding box center [823, 357] width 367 height 388
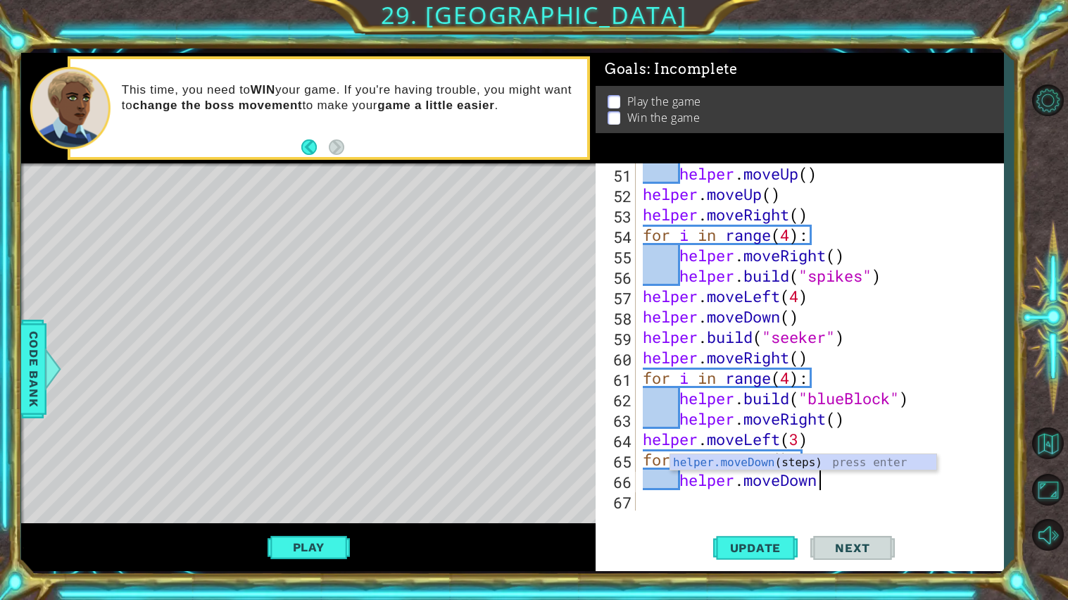
scroll to position [0, 8]
click at [765, 510] on div "helper.moveDown() 51 52 53 54 55 56 57 58 59 60 61 62 63 64 65 66 67 helper . m…" at bounding box center [799, 367] width 408 height 408
type textarea "helper.moveDown()"
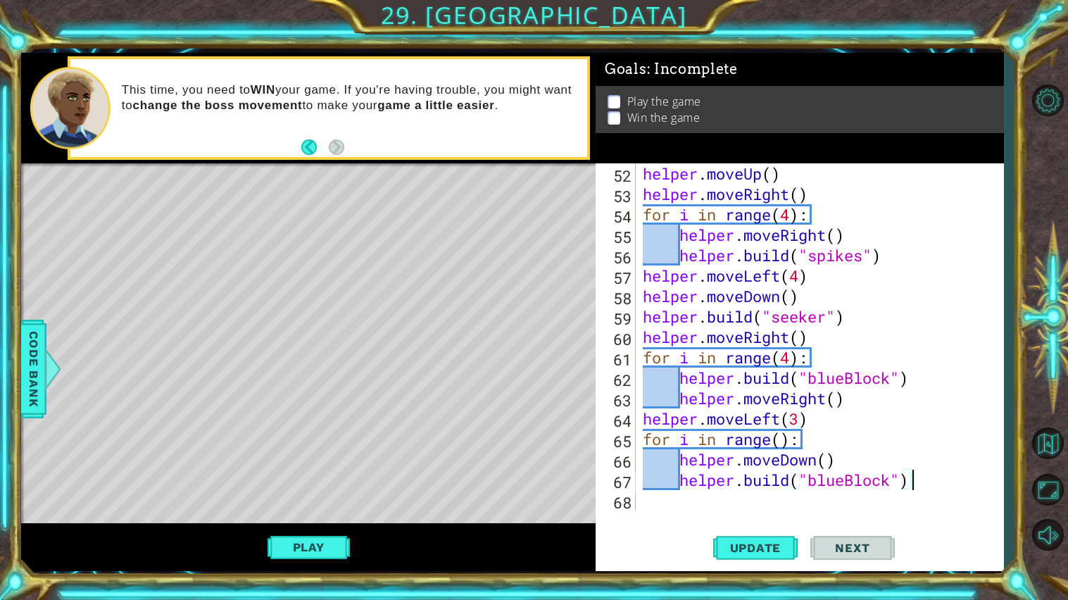
scroll to position [0, 11]
click at [766, 538] on button "Update" at bounding box center [755, 547] width 84 height 41
click at [779, 446] on div "helper . moveUp ( ) helper . moveRight ( ) for i in range ( 4 ) : helper . move…" at bounding box center [823, 357] width 367 height 388
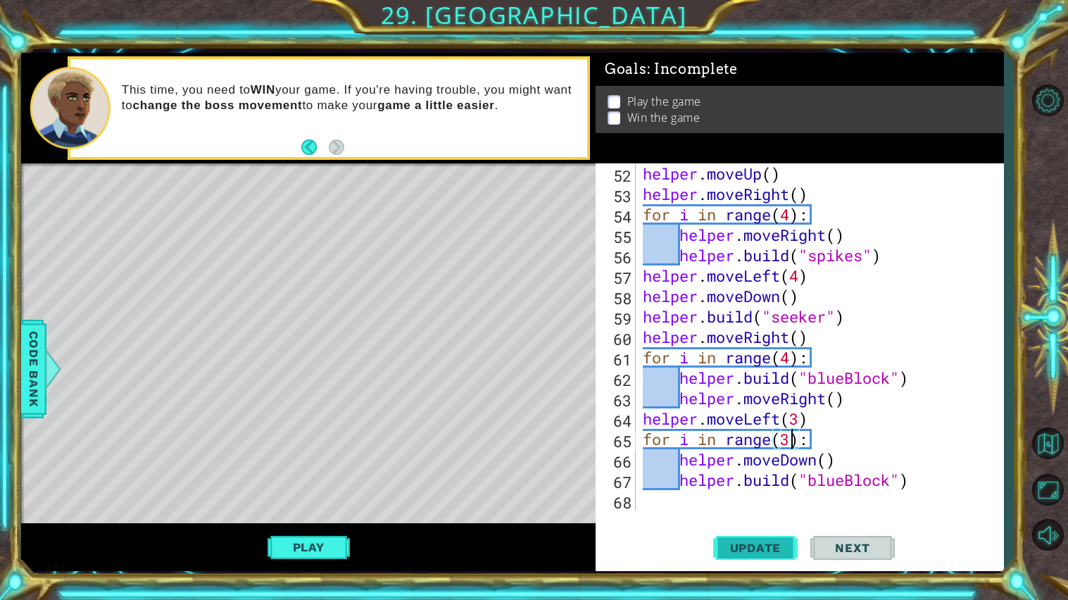
click at [768, 553] on span "Update" at bounding box center [756, 548] width 80 height 14
click at [768, 552] on span "Update" at bounding box center [756, 548] width 80 height 14
click at [802, 417] on div "helper . moveUp ( ) helper . moveRight ( ) for i in range ( 4 ) : helper . move…" at bounding box center [823, 357] width 367 height 388
type textarea "helper.moveLeft(4)"
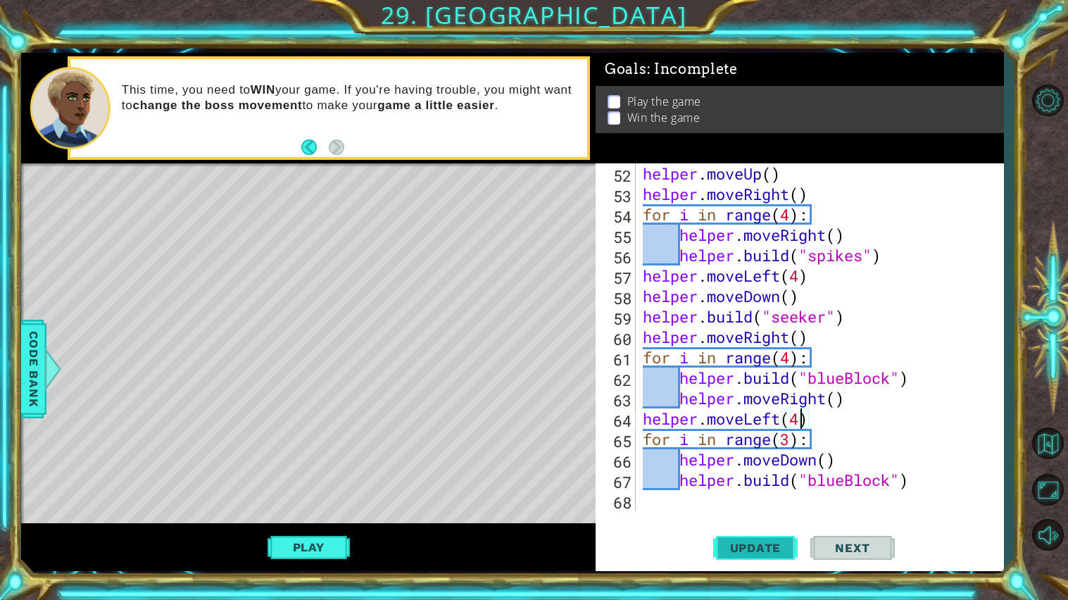
click at [755, 544] on span "Update" at bounding box center [756, 548] width 80 height 14
